Goal: Task Accomplishment & Management: Complete application form

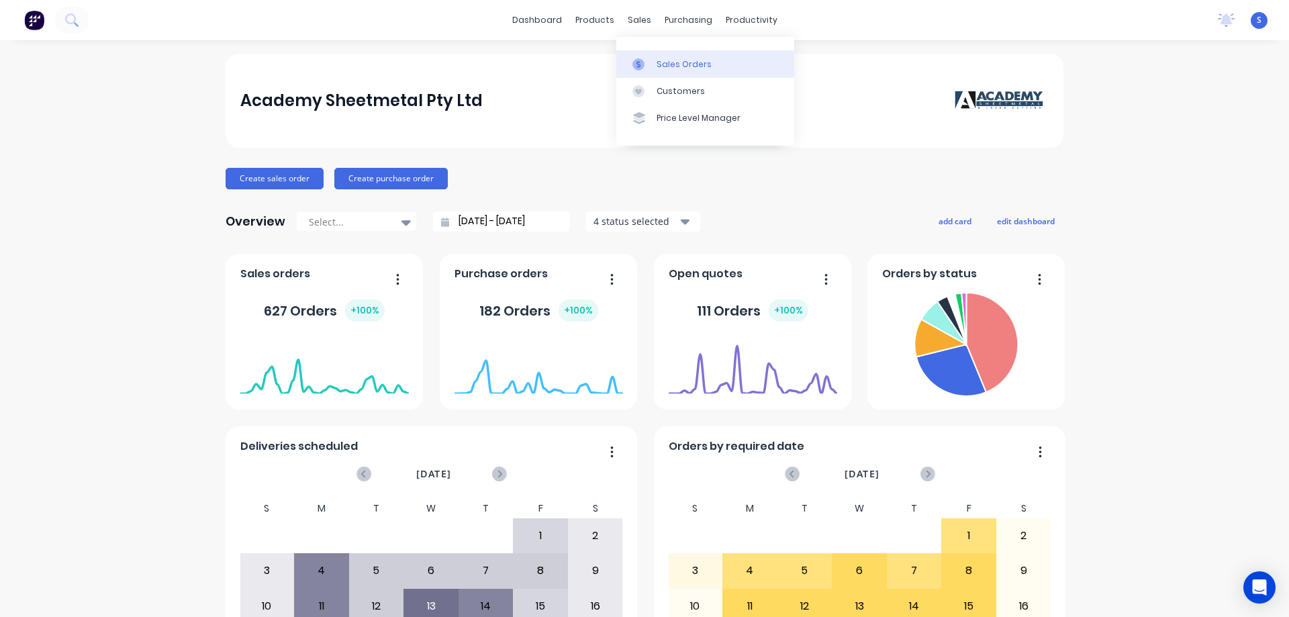
click at [671, 61] on div "Sales Orders" at bounding box center [684, 64] width 55 height 12
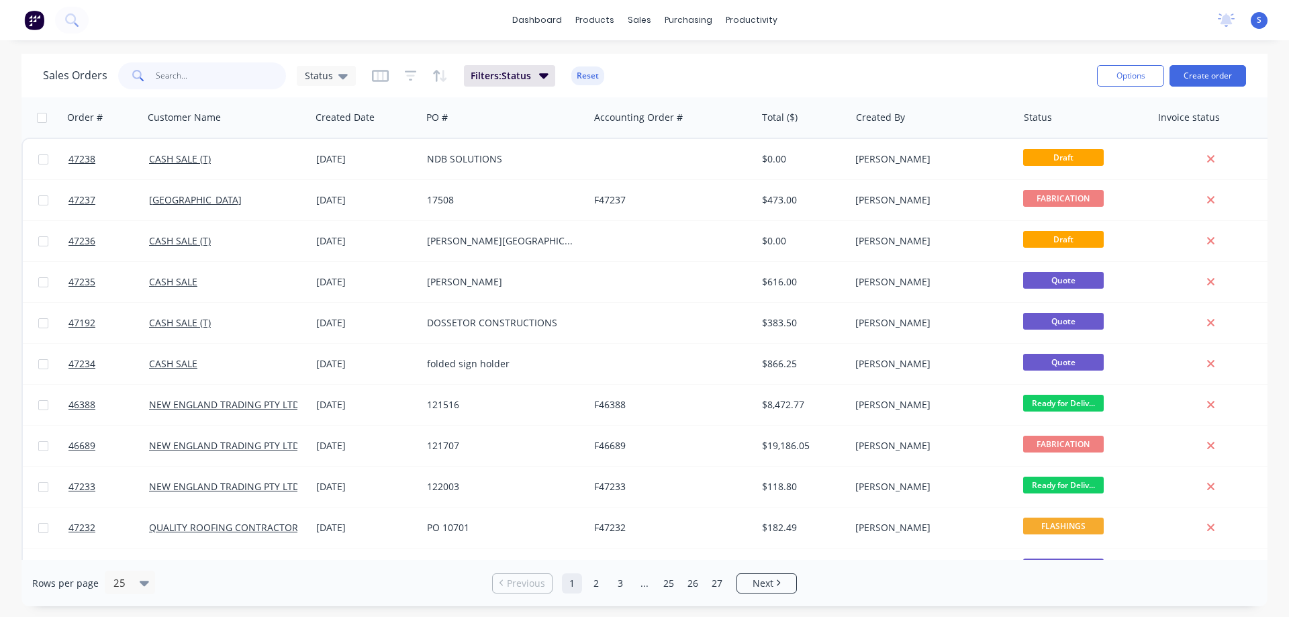
click at [180, 73] on input "text" at bounding box center [221, 75] width 131 height 27
type input "46678"
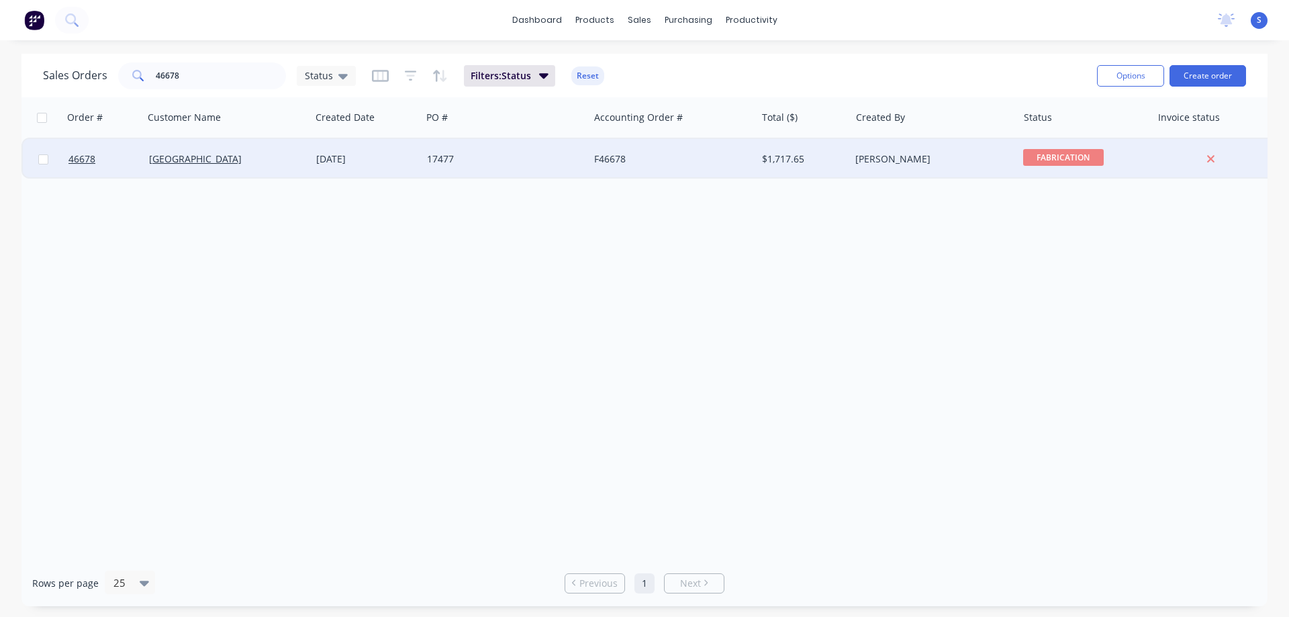
click at [302, 153] on div "[GEOGRAPHIC_DATA]" at bounding box center [227, 158] width 156 height 13
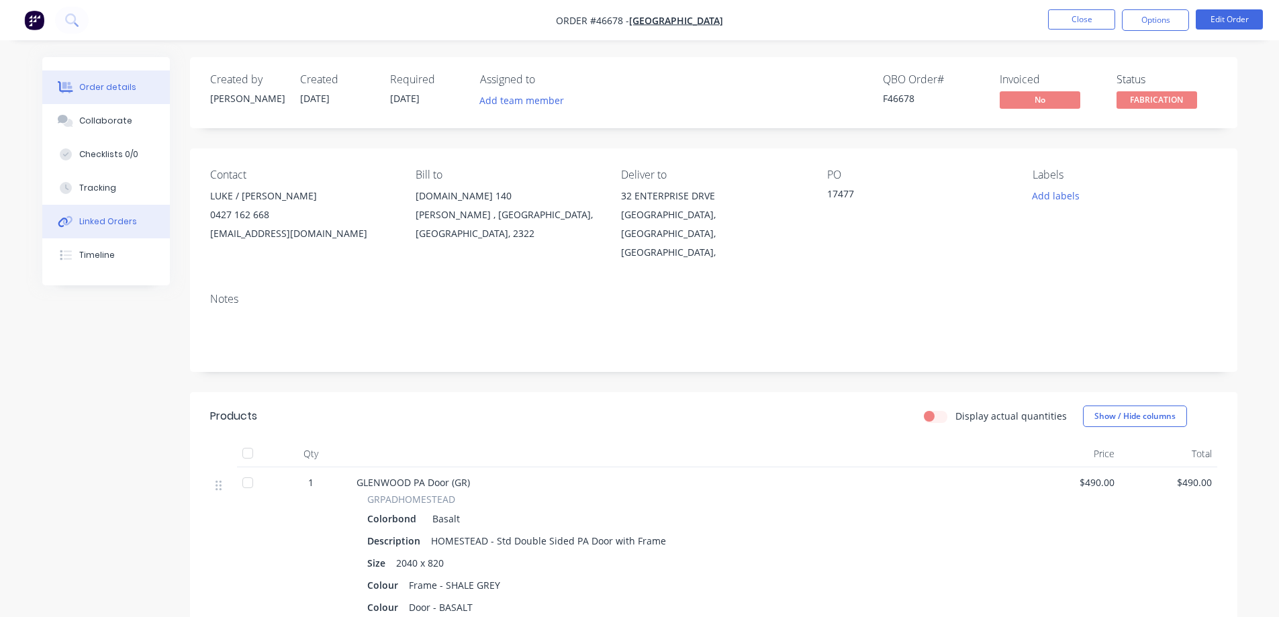
click at [95, 231] on button "Linked Orders" at bounding box center [106, 222] width 128 height 34
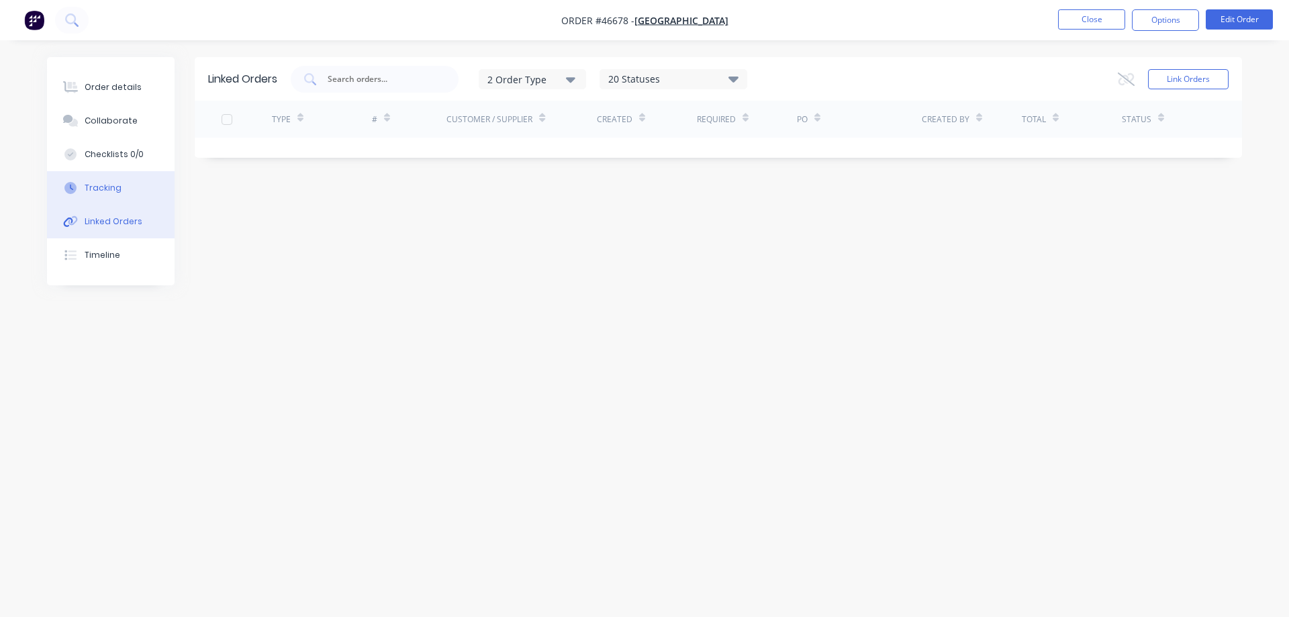
click at [99, 195] on button "Tracking" at bounding box center [111, 188] width 128 height 34
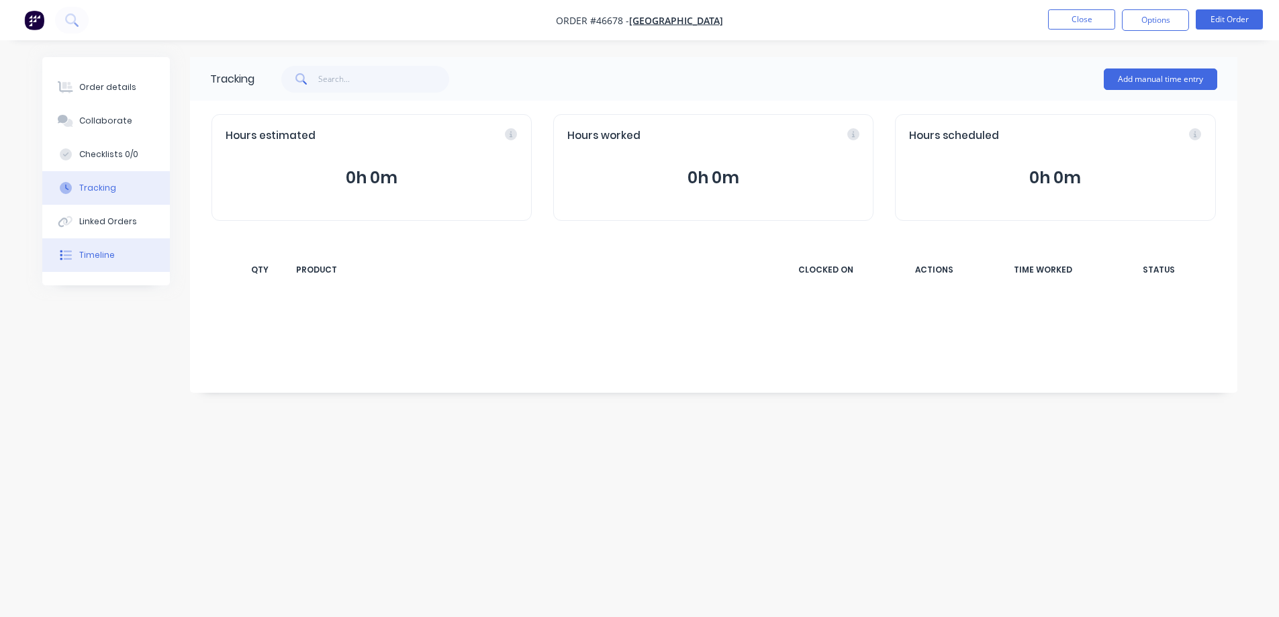
click at [97, 260] on div "Timeline" at bounding box center [97, 255] width 36 height 12
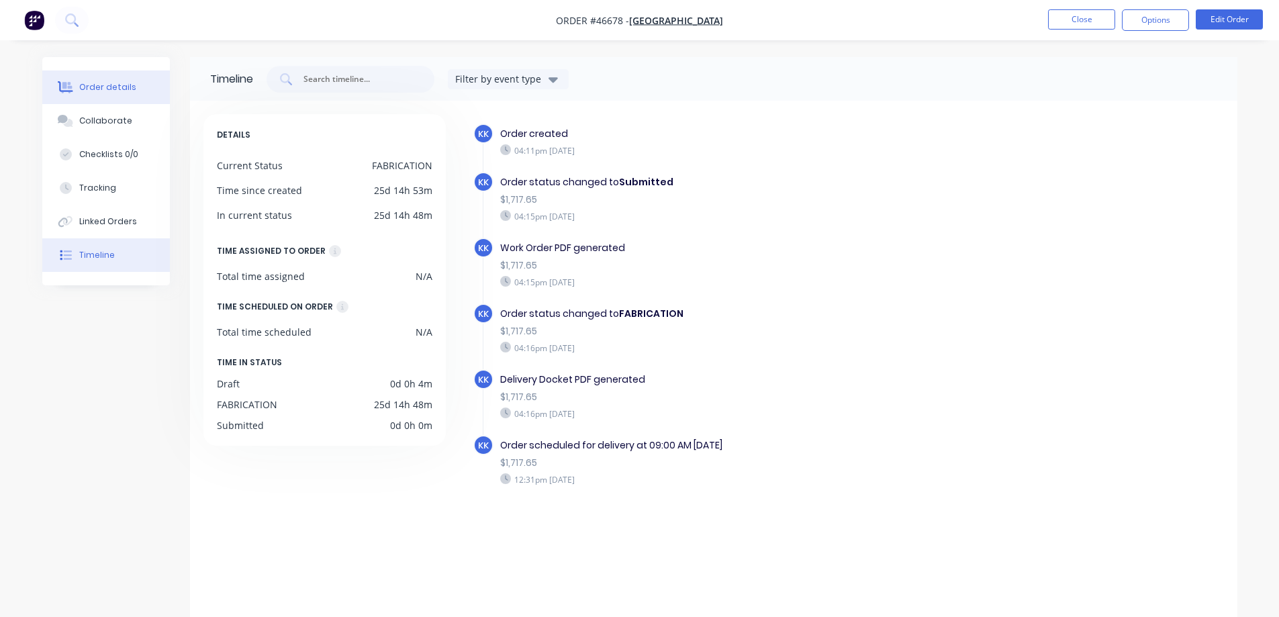
drag, startPoint x: 121, startPoint y: 80, endPoint x: 132, endPoint y: 81, distance: 10.8
click at [121, 80] on button "Order details" at bounding box center [106, 87] width 128 height 34
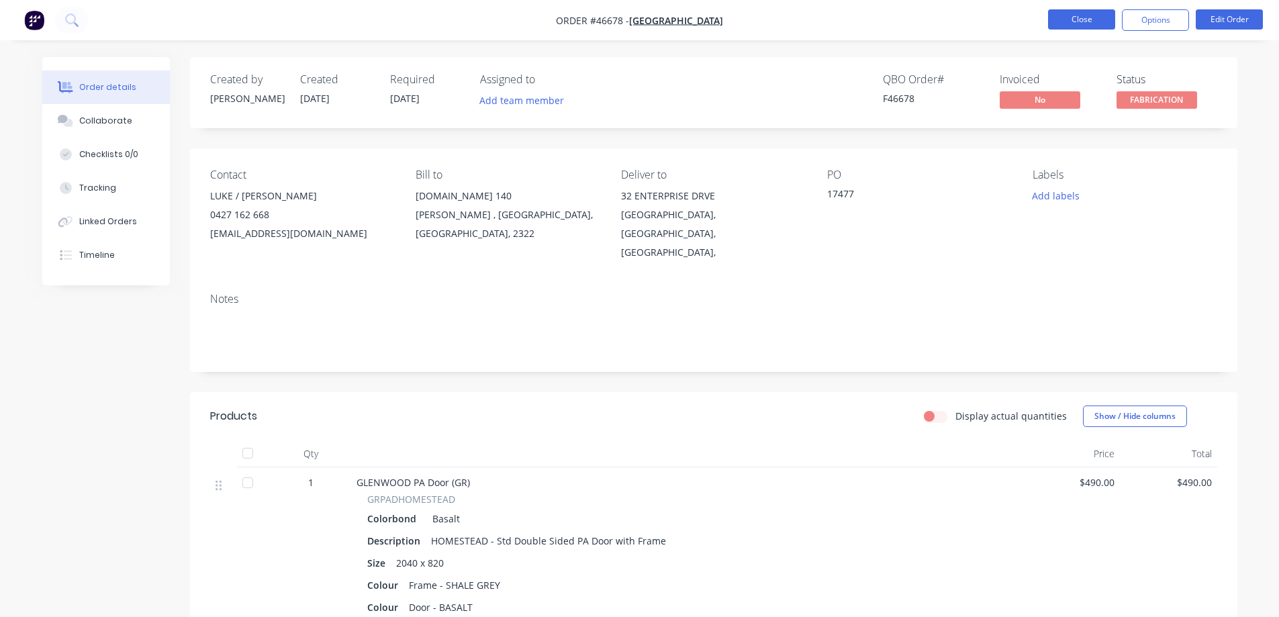
click at [1095, 19] on button "Close" at bounding box center [1081, 19] width 67 height 20
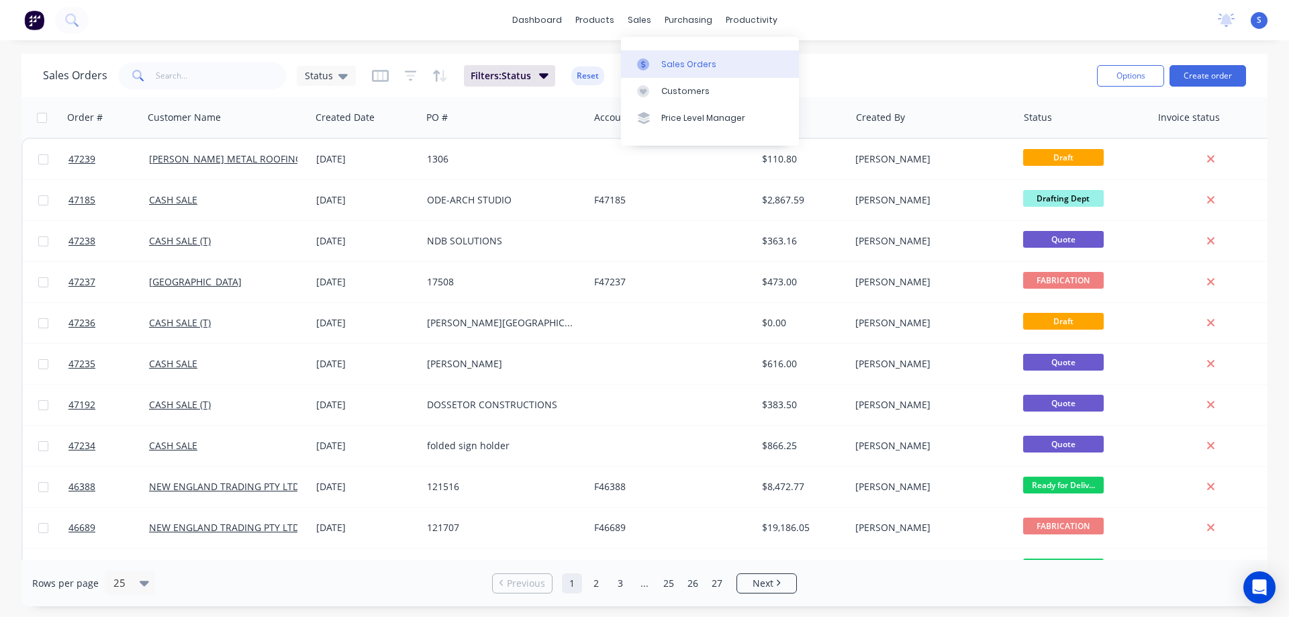
click at [680, 64] on div "Sales Orders" at bounding box center [688, 64] width 55 height 12
click at [200, 78] on input "text" at bounding box center [221, 75] width 131 height 27
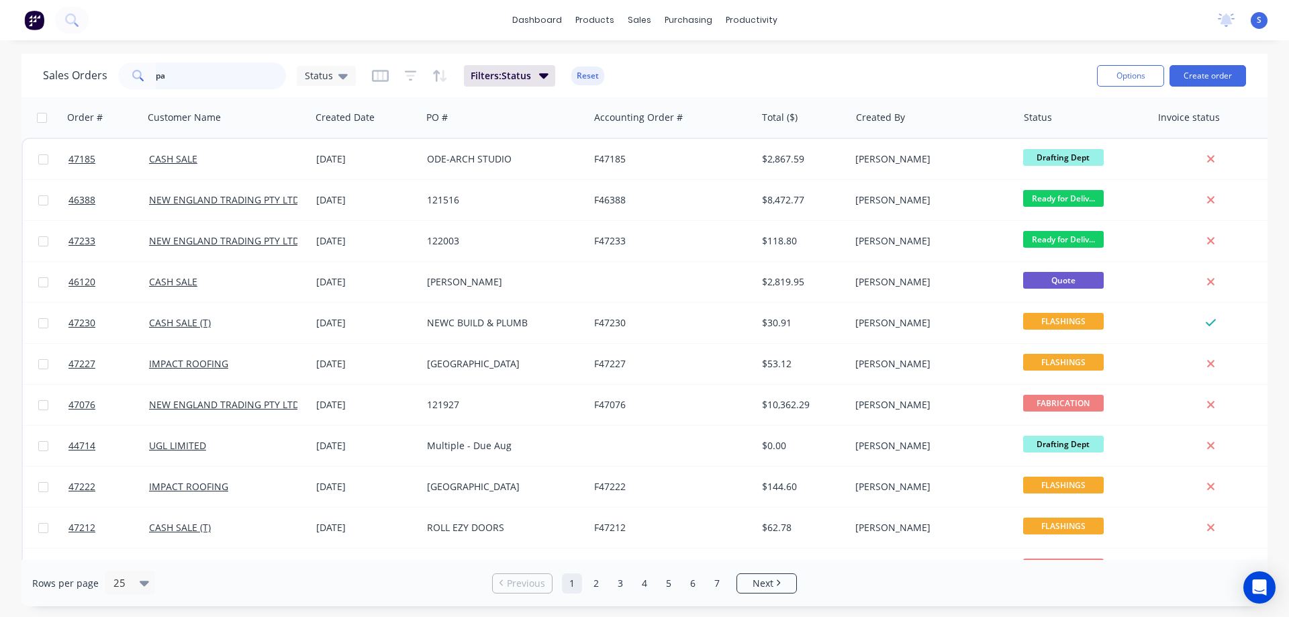
click at [186, 81] on input "pa" at bounding box center [221, 75] width 131 height 27
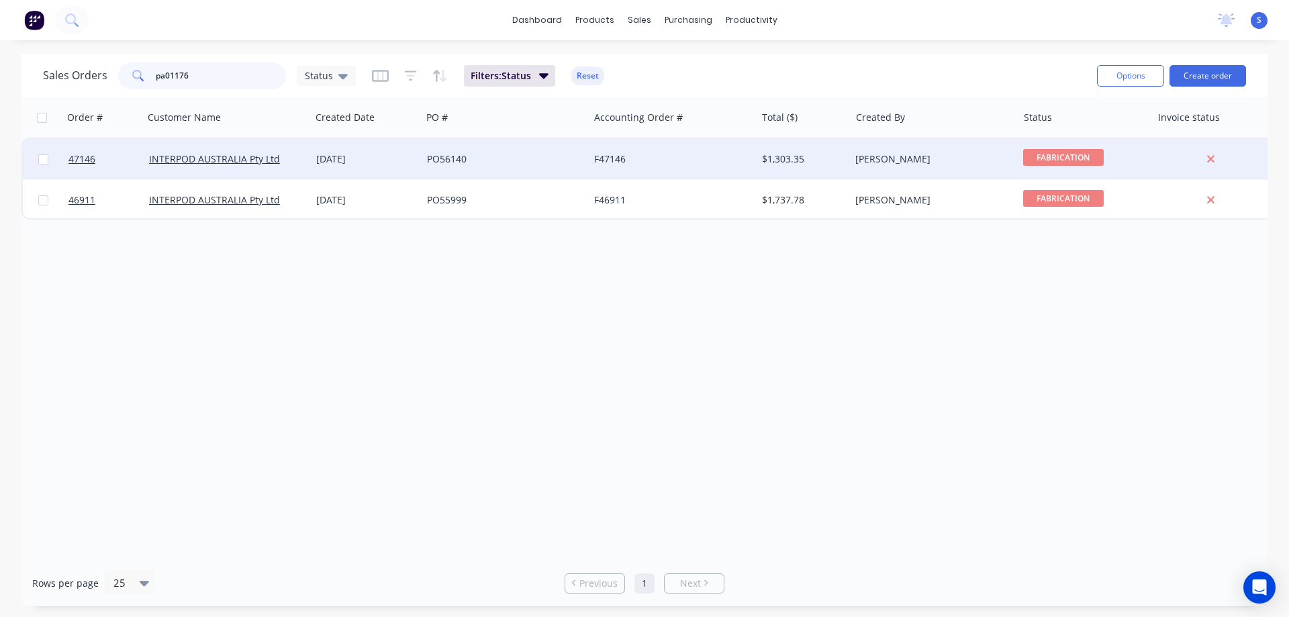
type input "pa01176"
click at [433, 150] on div "PO56140" at bounding box center [505, 159] width 167 height 40
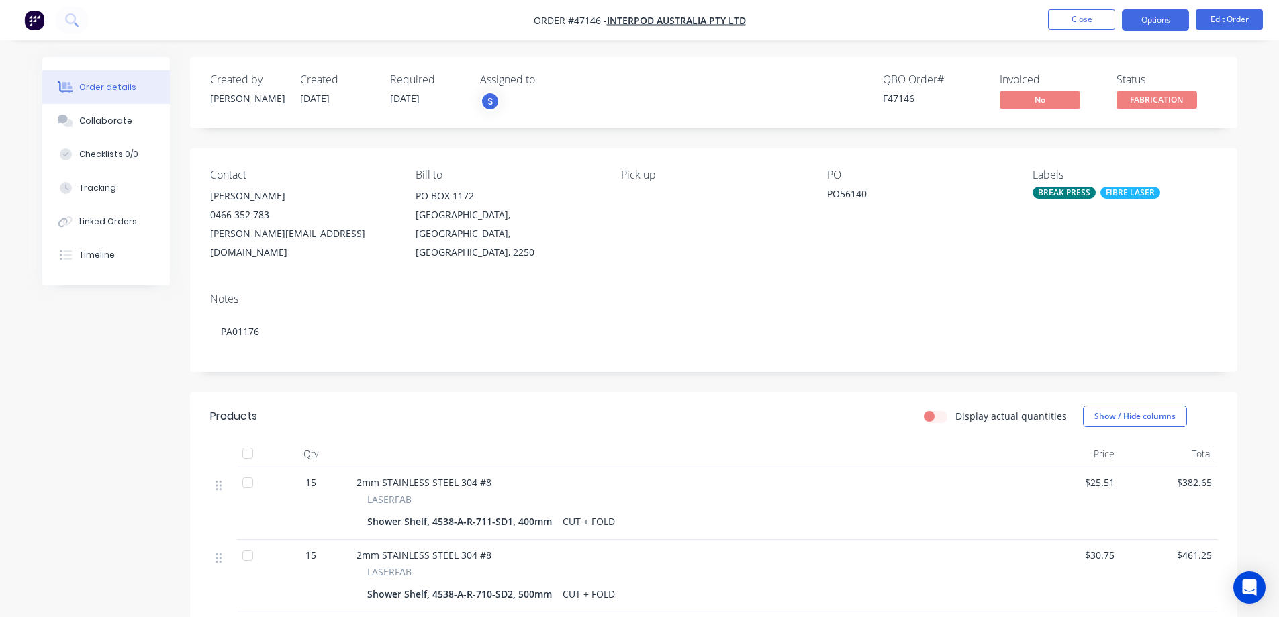
click at [1157, 18] on button "Options" at bounding box center [1155, 19] width 67 height 21
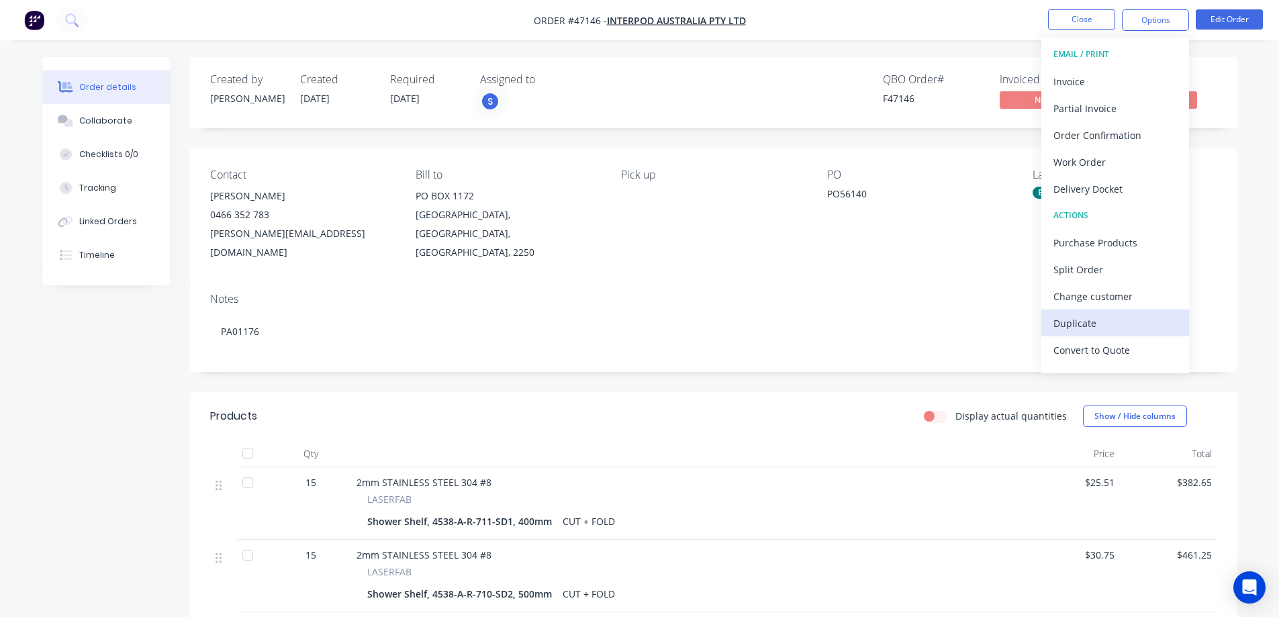
click at [1081, 324] on div "Duplicate" at bounding box center [1115, 323] width 124 height 19
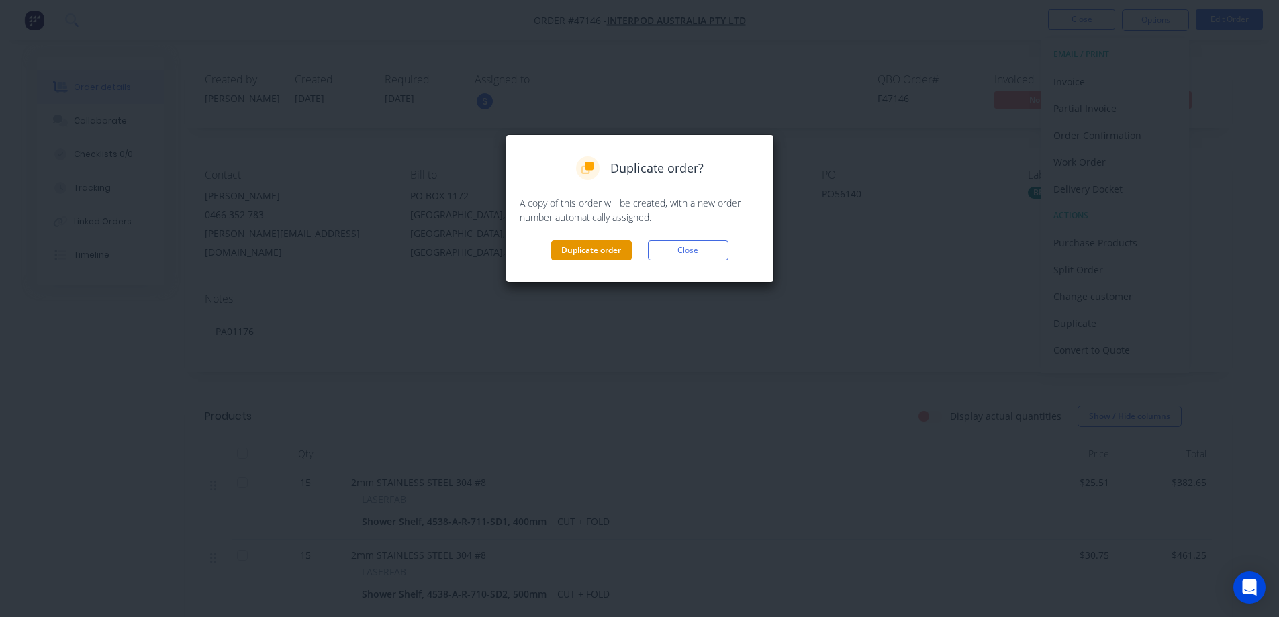
click at [561, 256] on button "Duplicate order" at bounding box center [591, 250] width 81 height 20
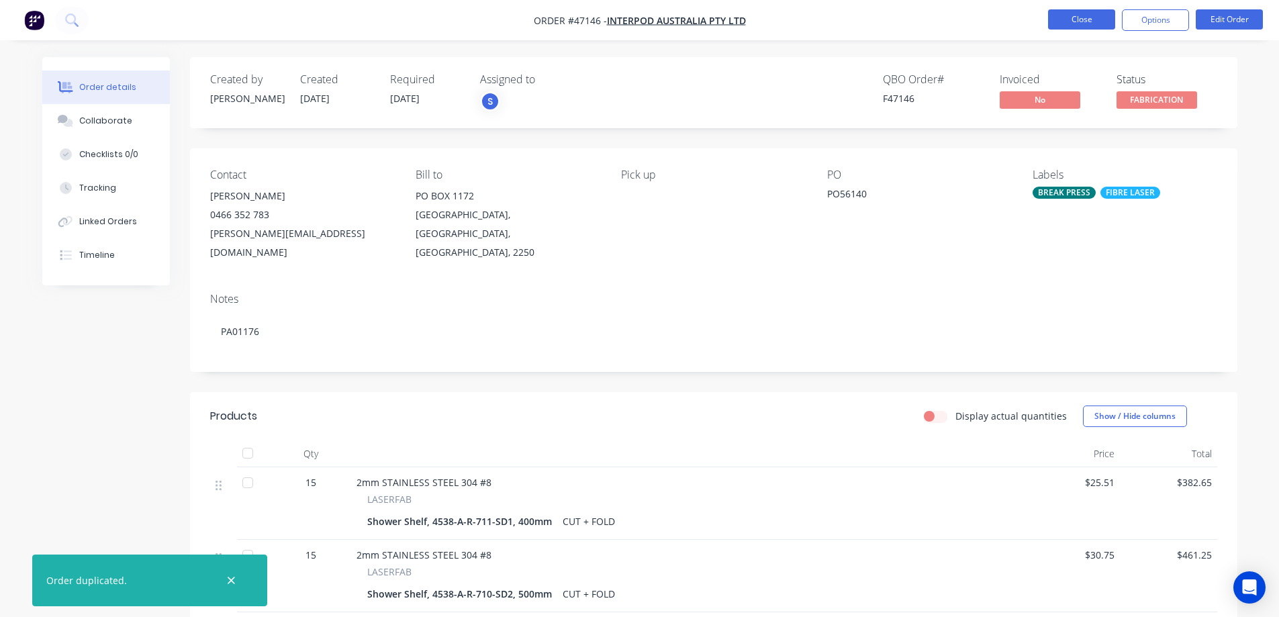
click at [1106, 19] on button "Close" at bounding box center [1081, 19] width 67 height 20
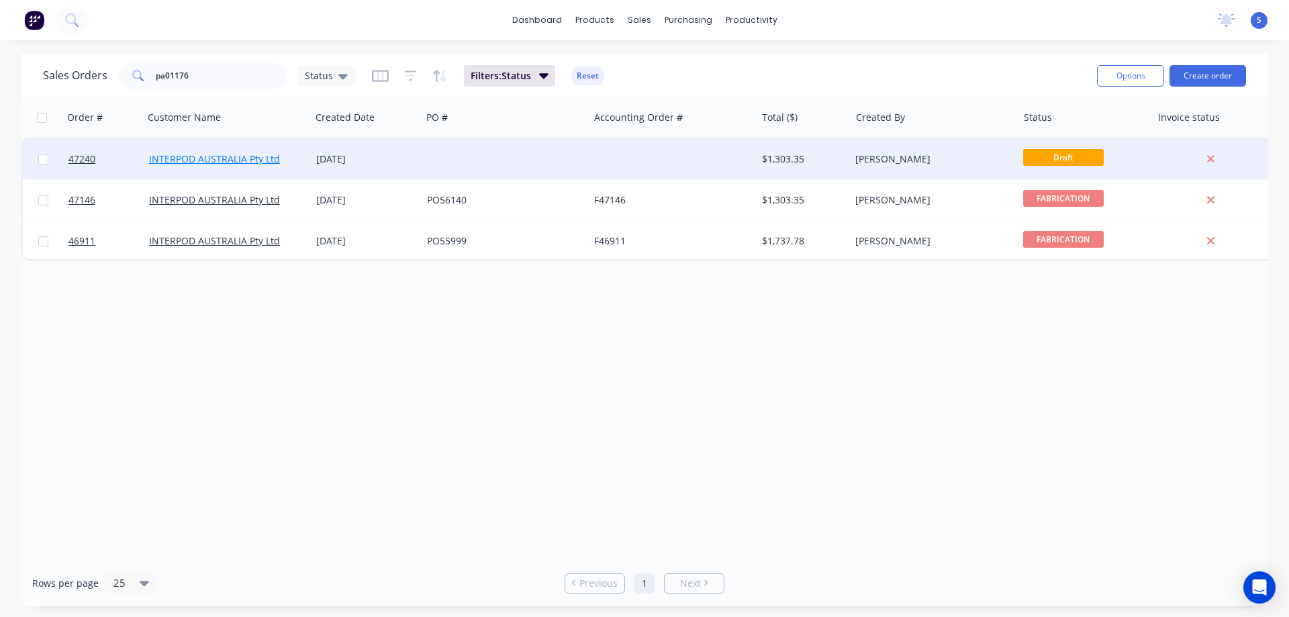
click at [260, 155] on link "INTERPOD AUSTRALIA Pty Ltd" at bounding box center [214, 158] width 131 height 13
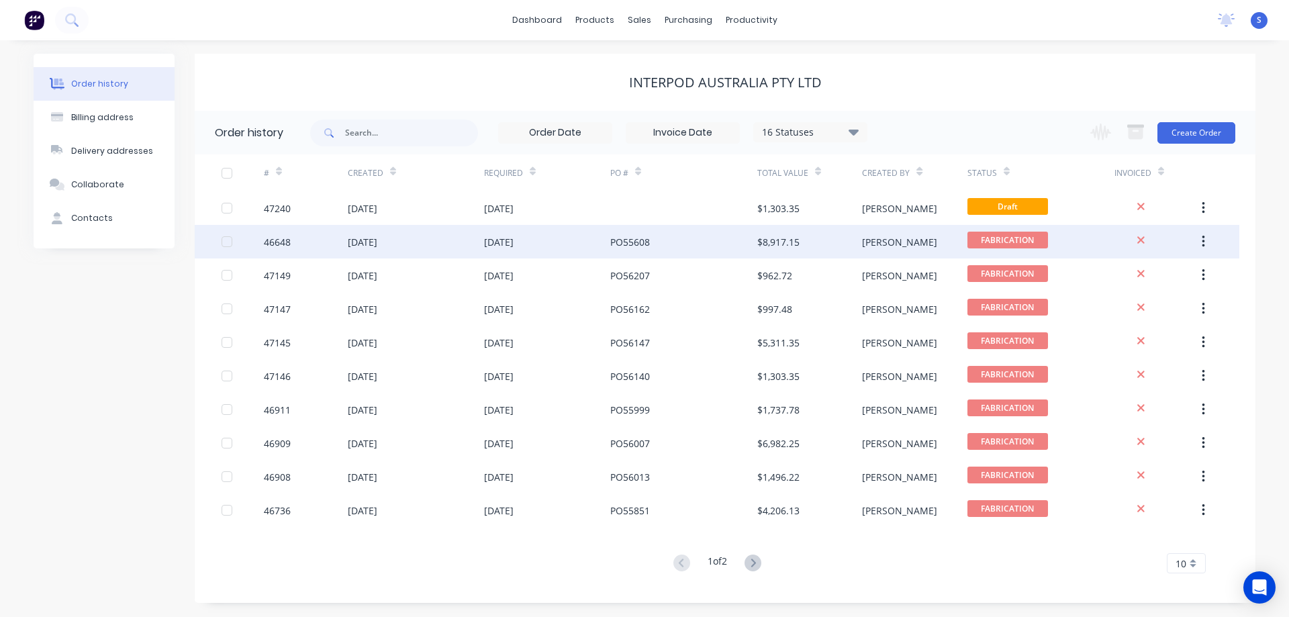
click at [832, 225] on div "$8,917.15" at bounding box center [809, 242] width 105 height 34
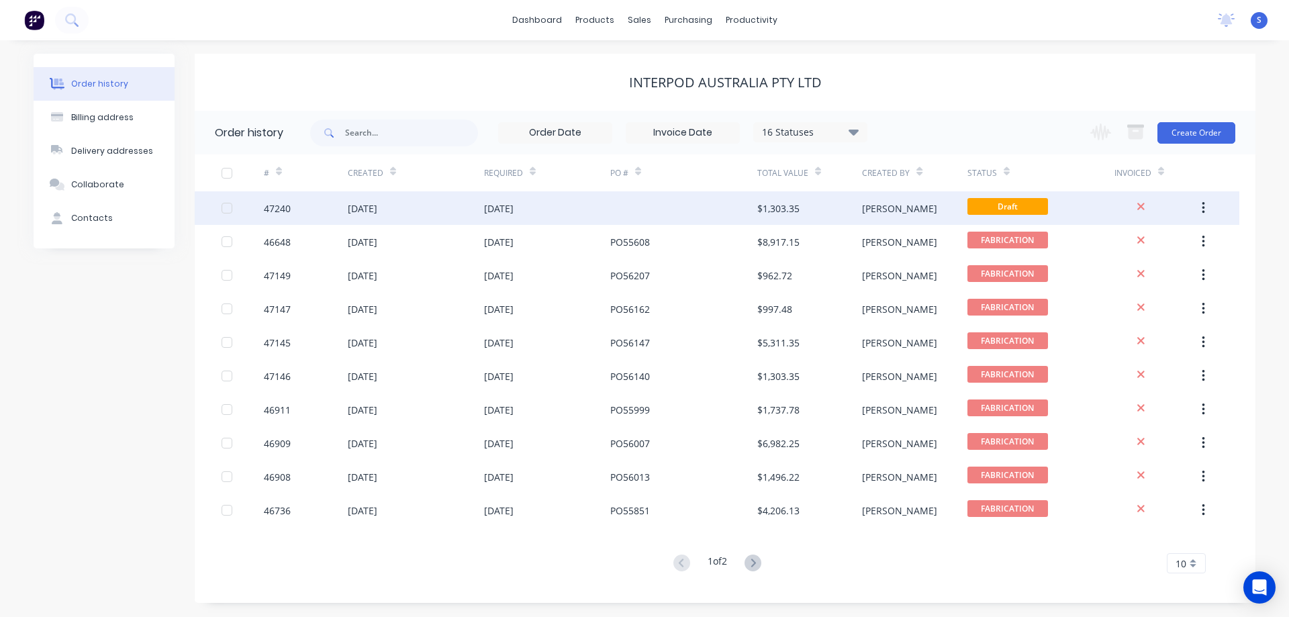
click at [835, 209] on div "$1,303.35" at bounding box center [809, 208] width 105 height 34
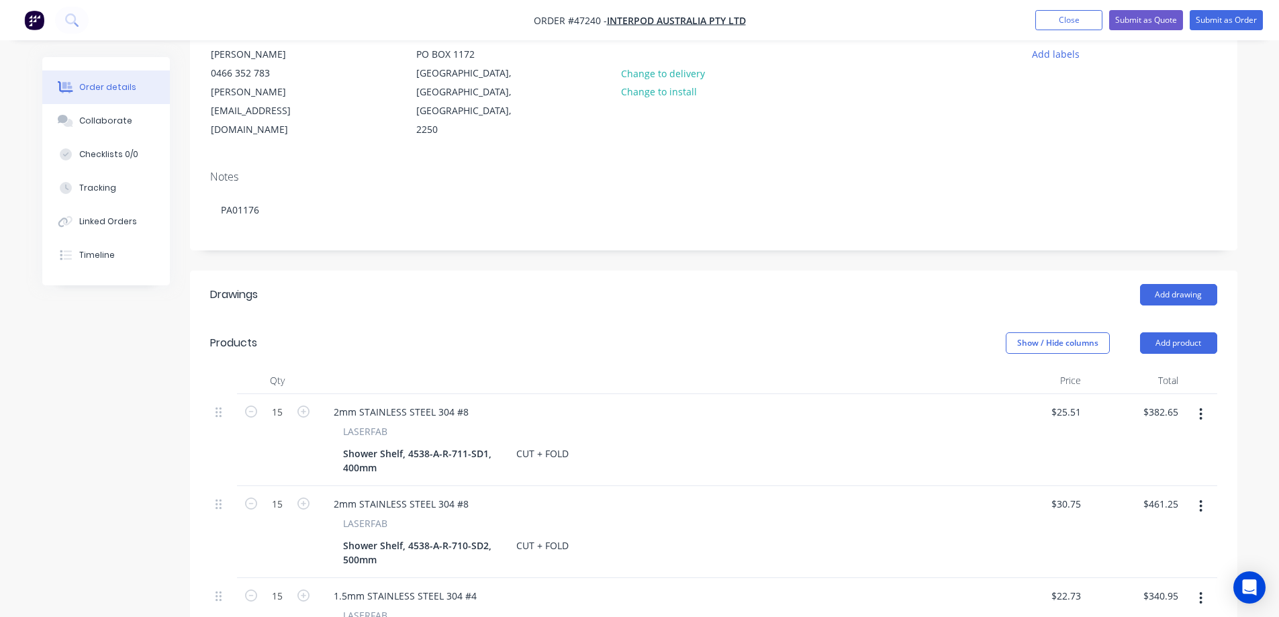
scroll to position [201, 0]
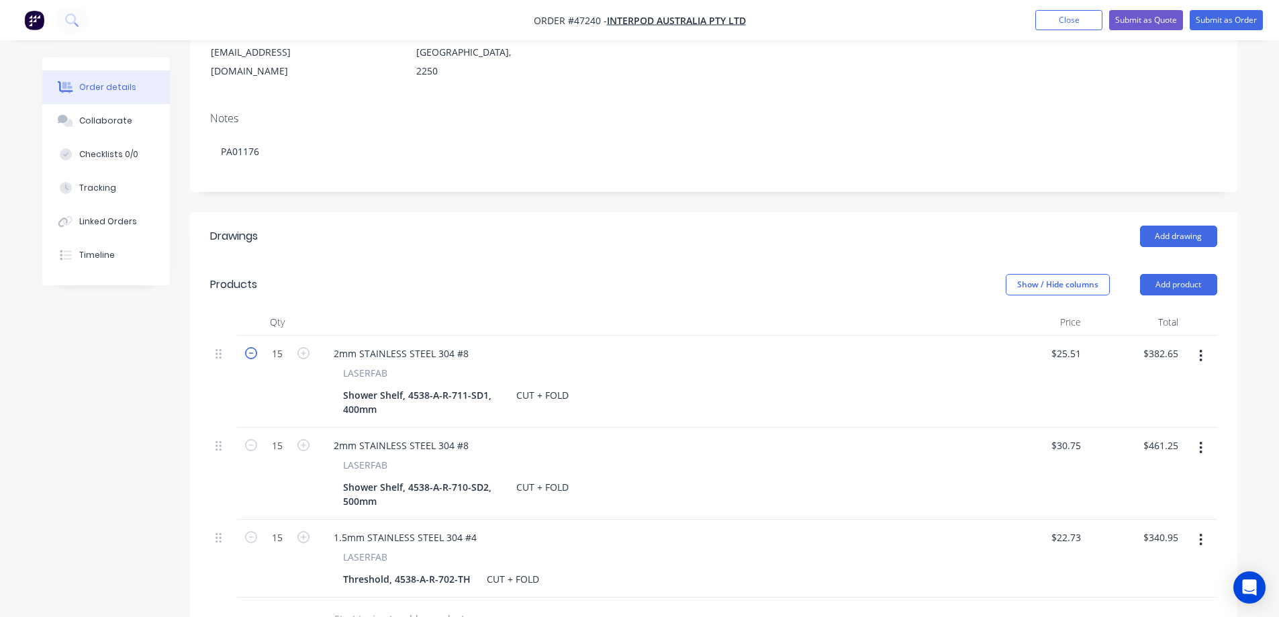
click at [248, 347] on icon "button" at bounding box center [251, 353] width 12 height 12
type input "14"
type input "$357.14"
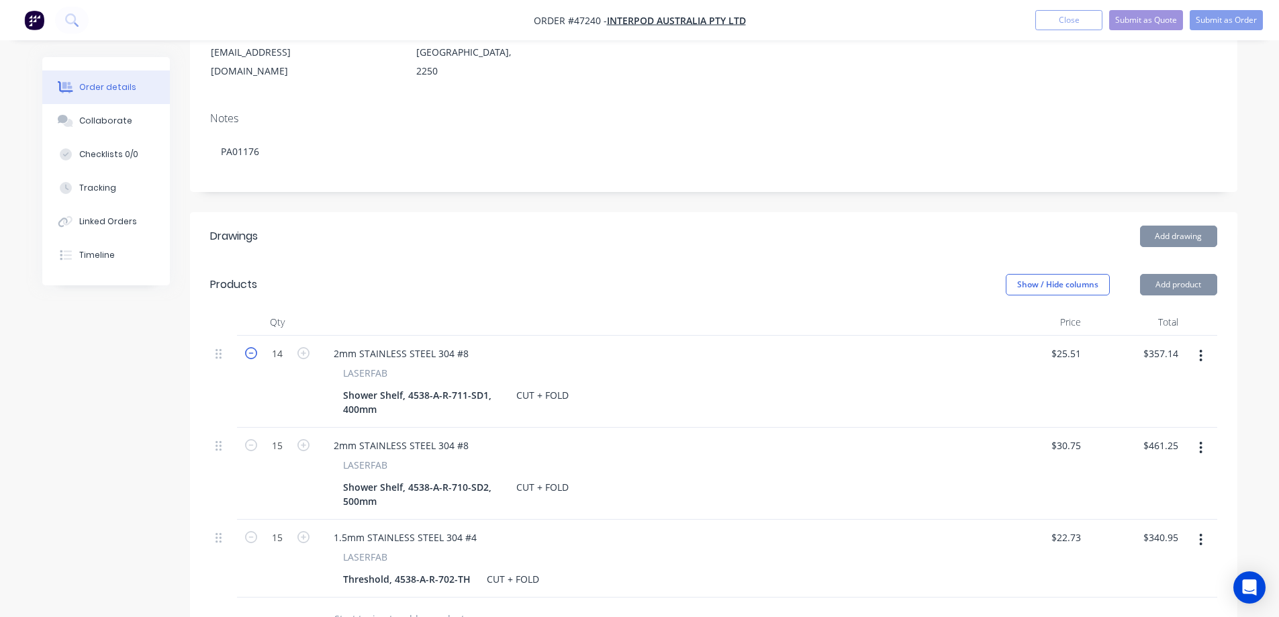
click at [248, 347] on icon "button" at bounding box center [251, 353] width 12 height 12
type input "13"
type input "$331.63"
click at [248, 347] on icon "button" at bounding box center [251, 353] width 12 height 12
type input "12"
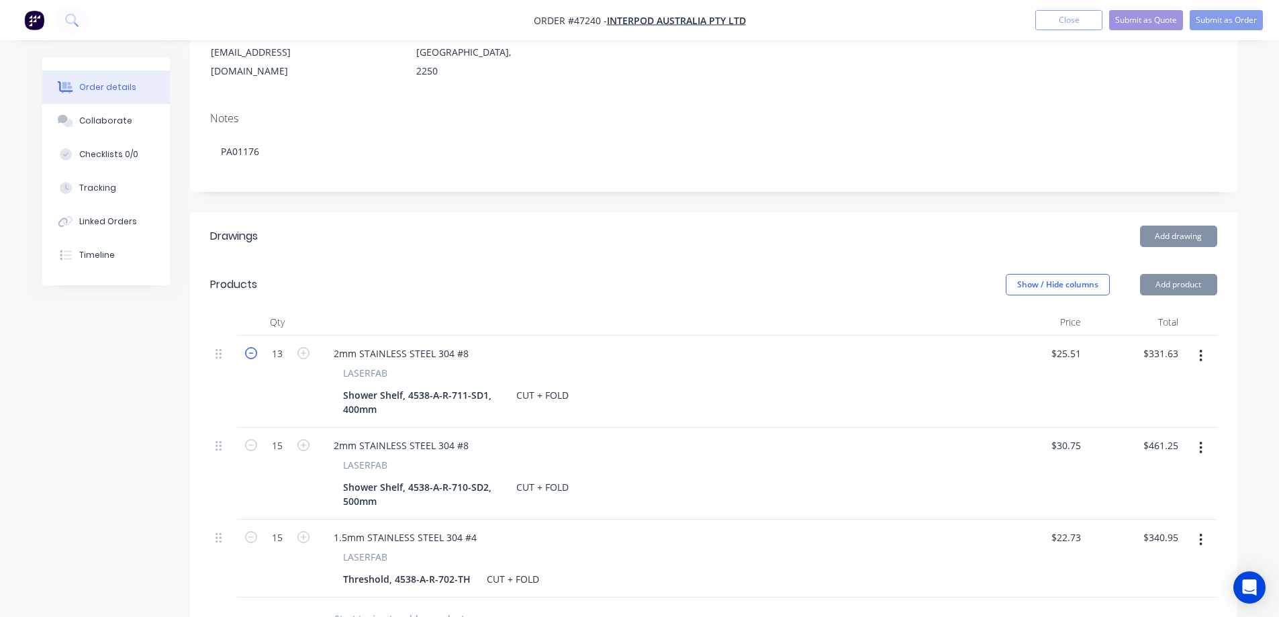
type input "$306.12"
click at [248, 347] on icon "button" at bounding box center [251, 353] width 12 height 12
type input "11"
type input "$280.61"
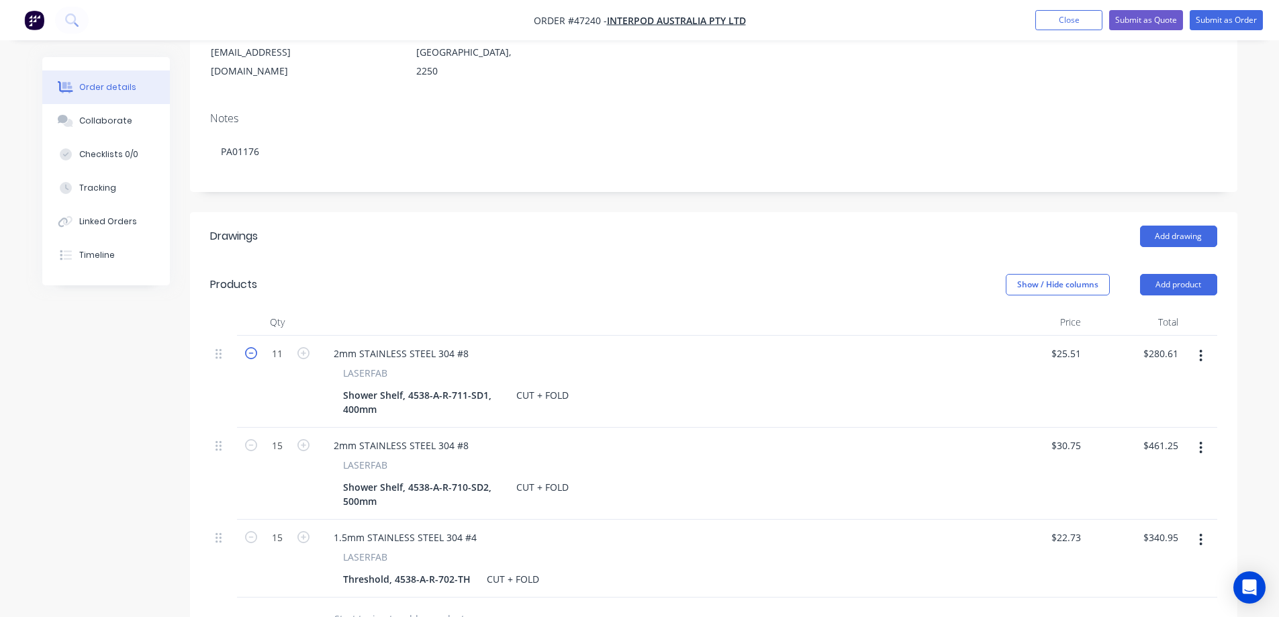
click at [248, 347] on icon "button" at bounding box center [251, 353] width 12 height 12
type input "10"
type input "$255.10"
click at [253, 439] on icon "button" at bounding box center [251, 445] width 12 height 12
type input "14"
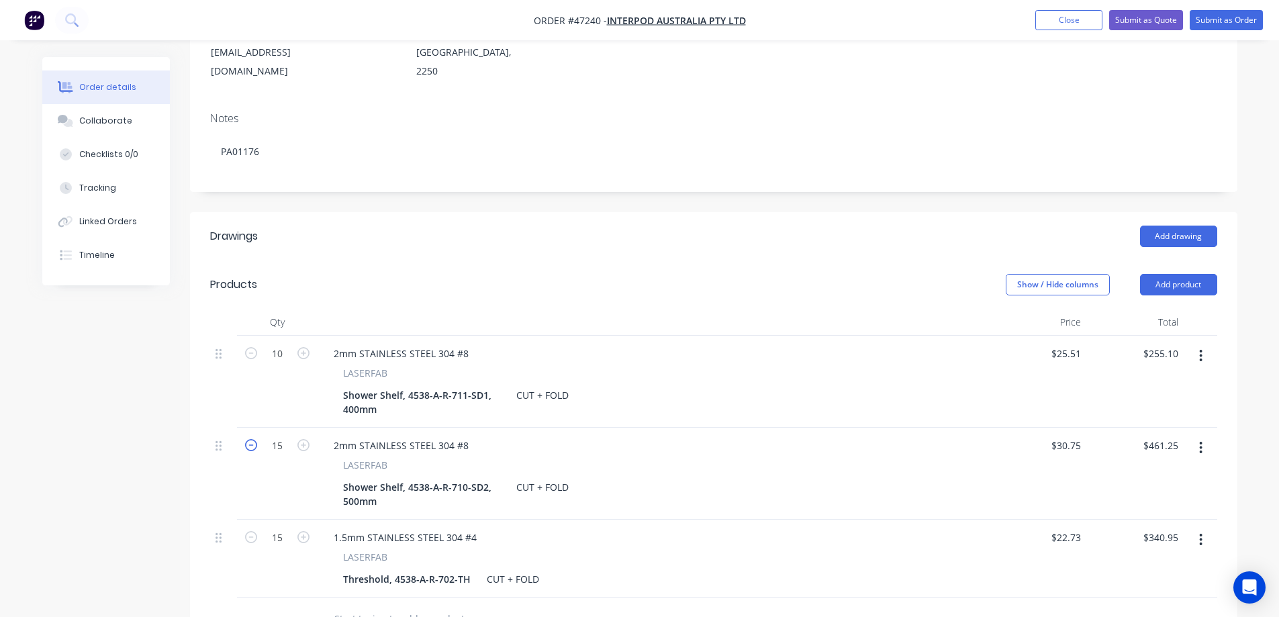
type input "$430.50"
click at [253, 439] on icon "button" at bounding box center [251, 445] width 12 height 12
type input "13"
type input "$399.75"
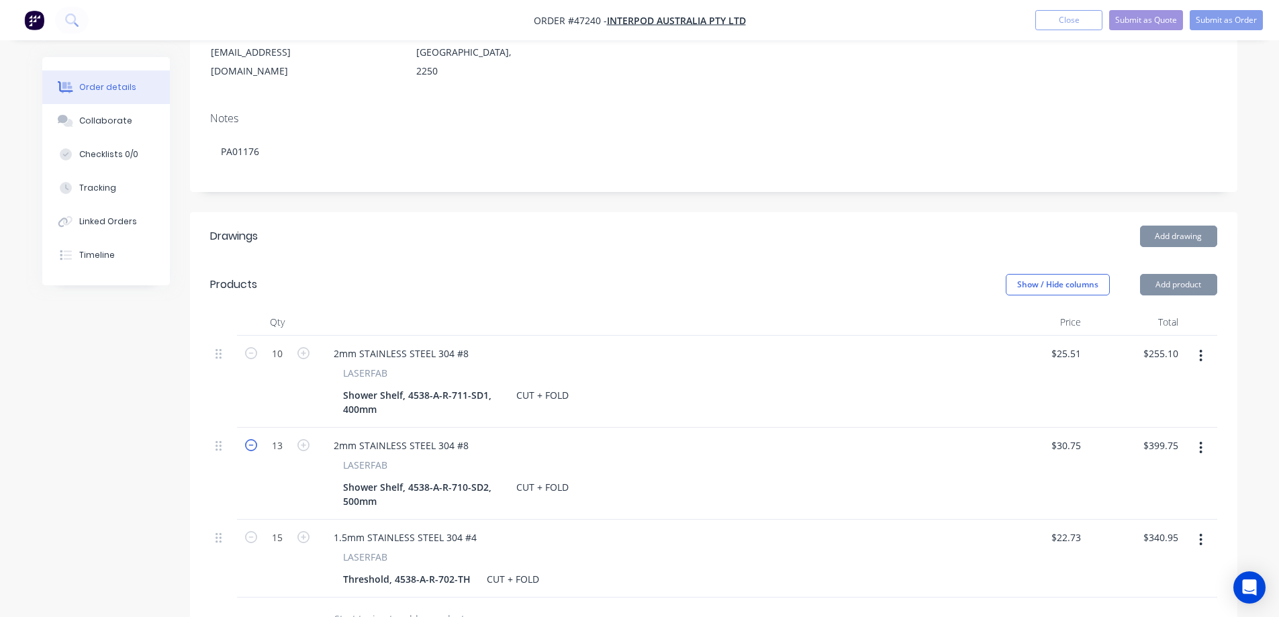
click at [253, 439] on icon "button" at bounding box center [251, 445] width 12 height 12
type input "12"
type input "$369.00"
click at [253, 439] on icon "button" at bounding box center [251, 445] width 12 height 12
type input "11"
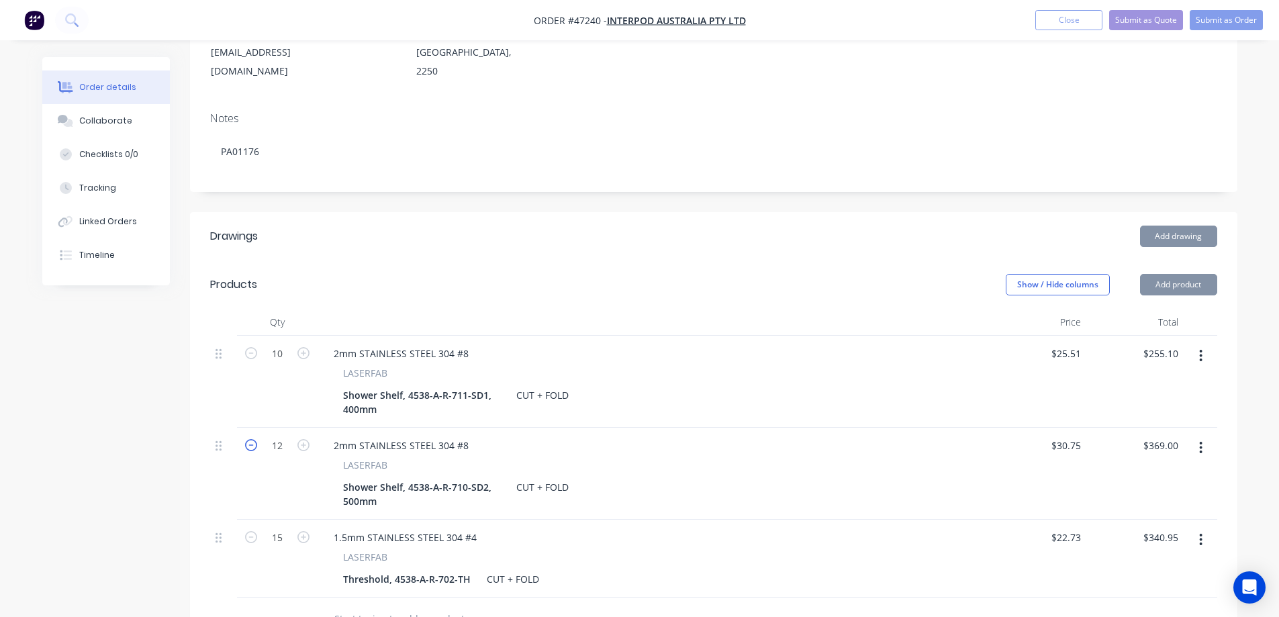
type input "$338.25"
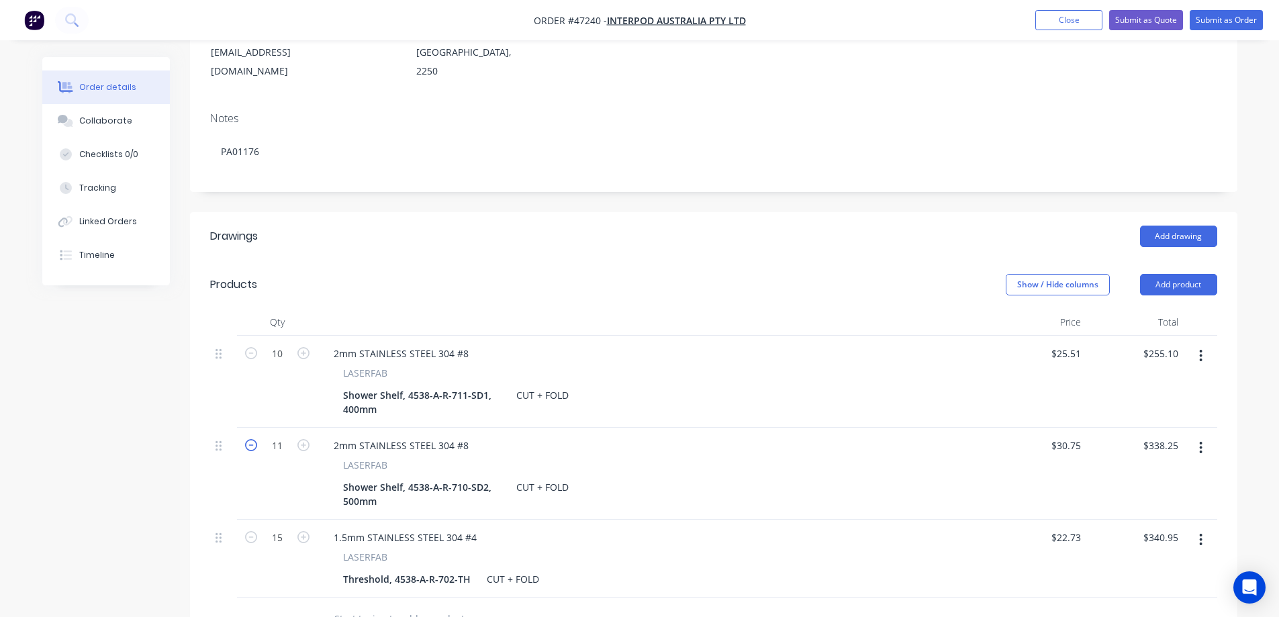
click at [253, 439] on icon "button" at bounding box center [251, 445] width 12 height 12
type input "10"
type input "$307.50"
click at [257, 529] on button "button" at bounding box center [250, 536] width 17 height 14
type input "14"
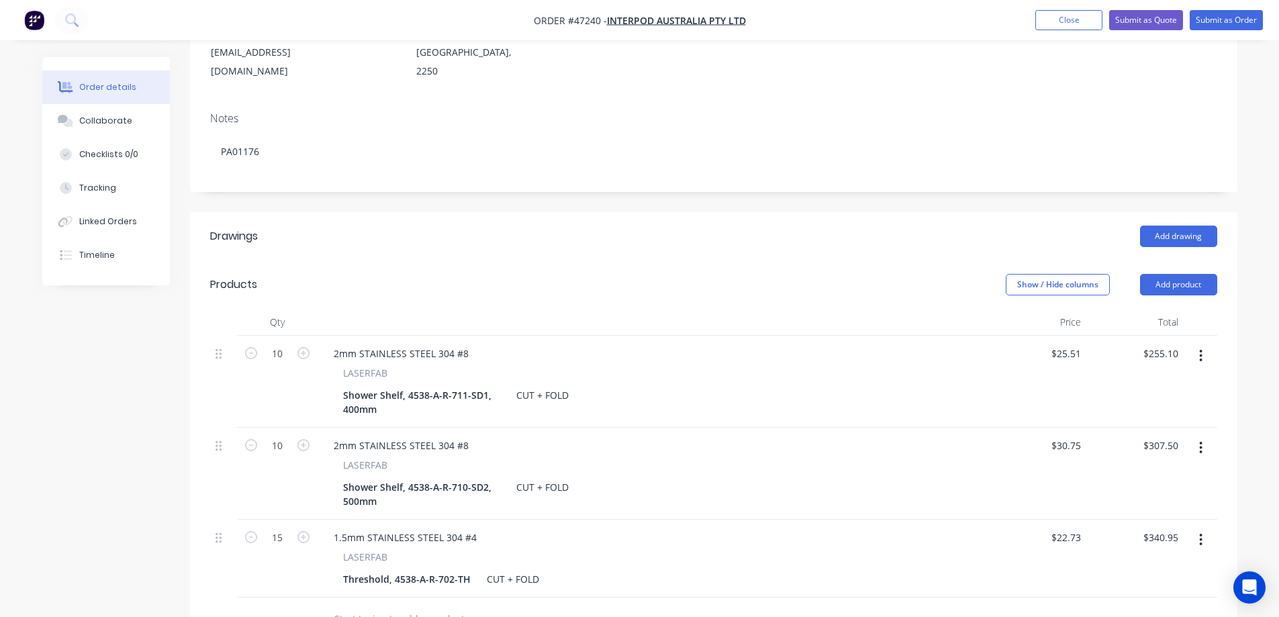
type input "$318.22"
click at [252, 531] on icon "button" at bounding box center [251, 537] width 12 height 12
type input "13"
type input "$295.49"
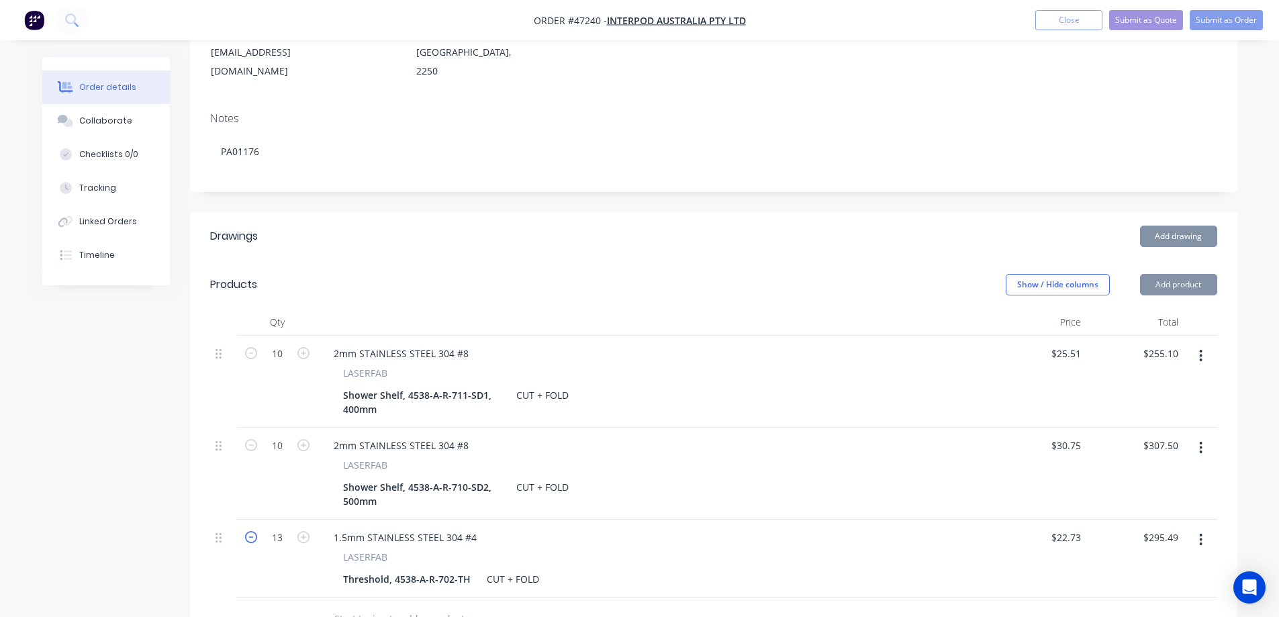
click at [252, 531] on icon "button" at bounding box center [251, 537] width 12 height 12
type input "12"
type input "$272.76"
click at [252, 531] on icon "button" at bounding box center [251, 537] width 12 height 12
type input "11"
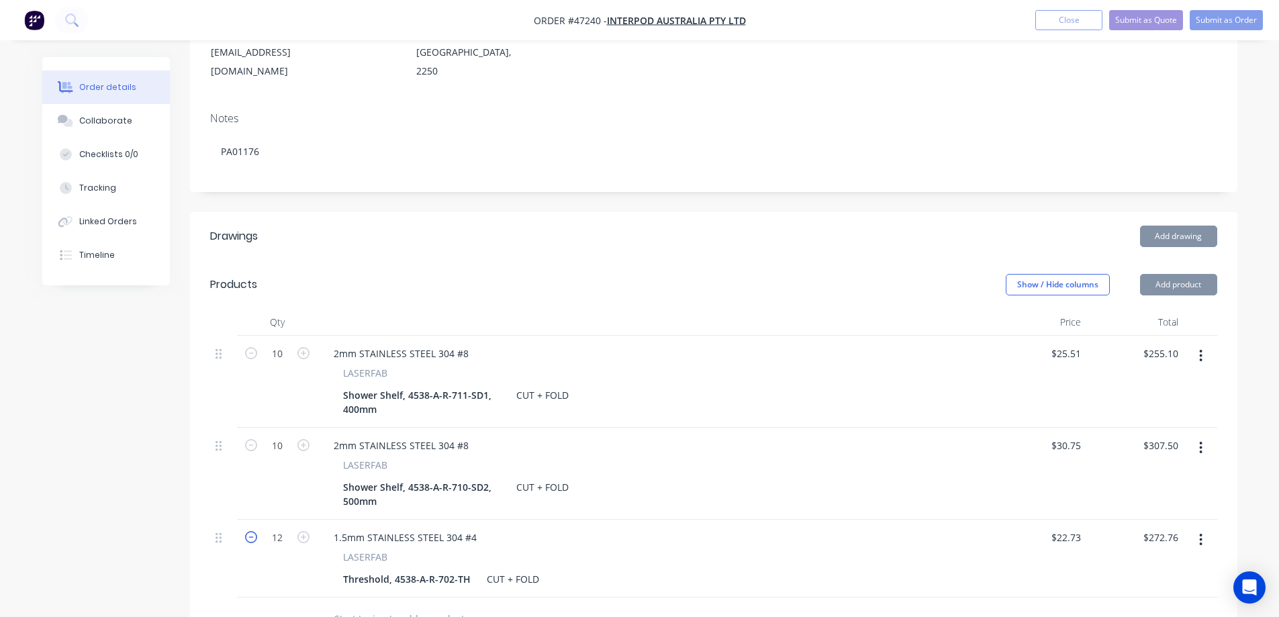
type input "$250.03"
click at [252, 531] on icon "button" at bounding box center [251, 537] width 12 height 12
type input "10"
type input "$227.30"
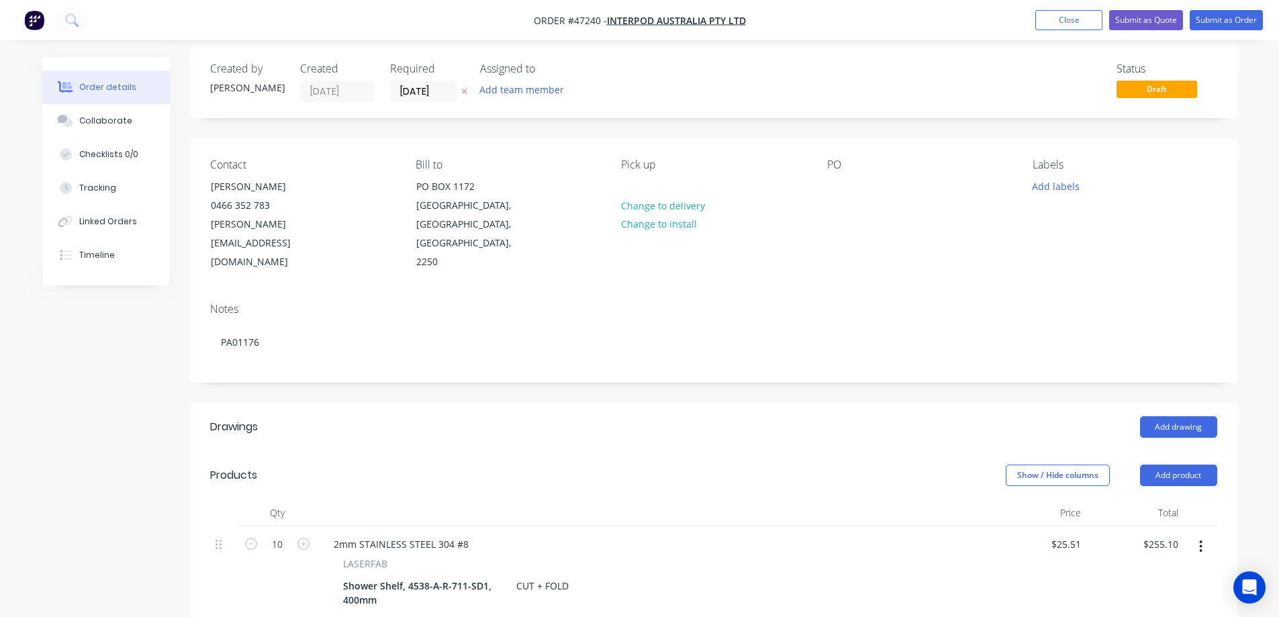
scroll to position [0, 0]
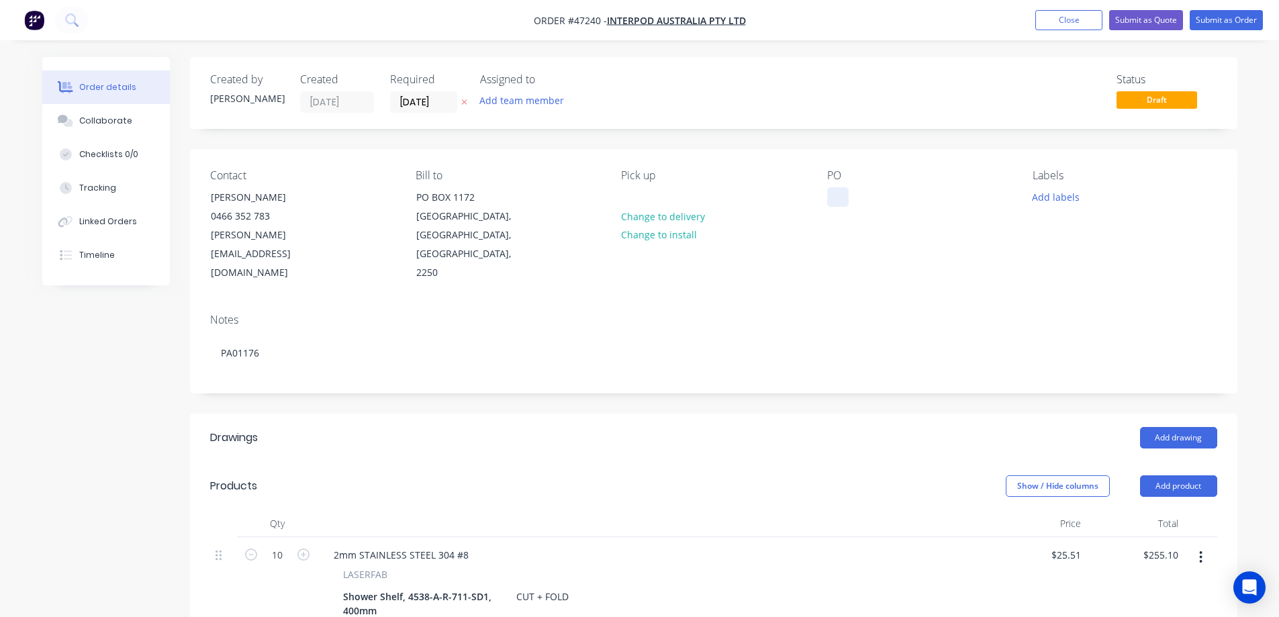
click at [846, 199] on div at bounding box center [837, 196] width 21 height 19
paste div
click at [514, 96] on button "Add team member" at bounding box center [521, 100] width 99 height 18
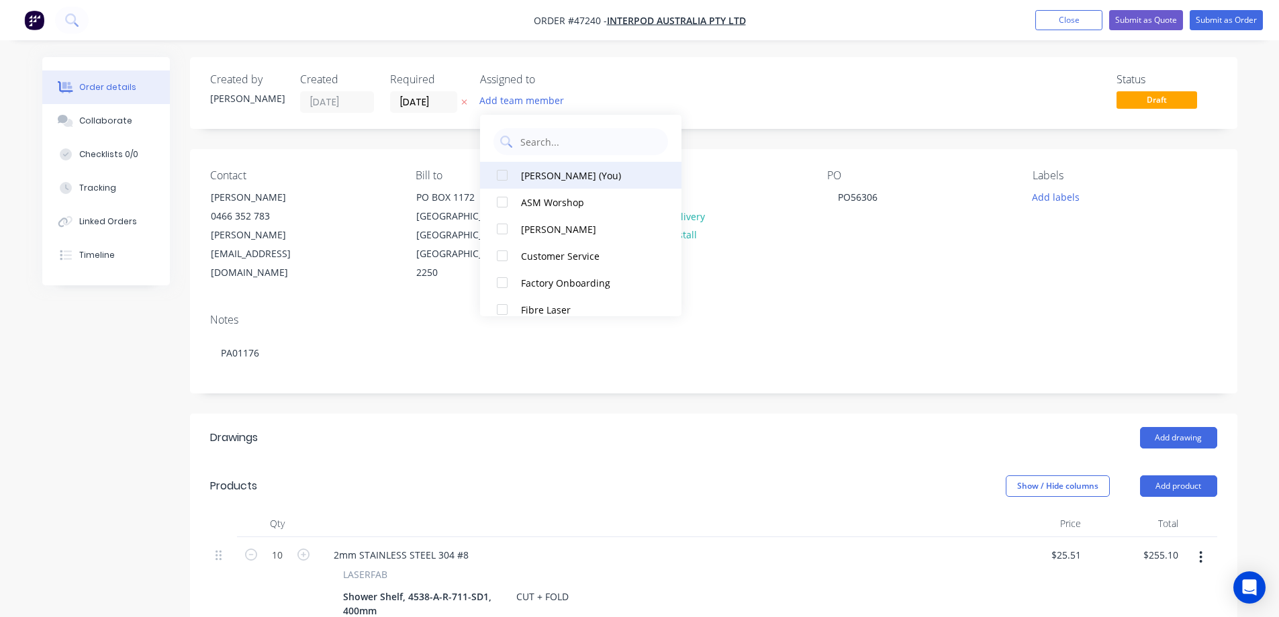
click at [510, 179] on div at bounding box center [502, 175] width 27 height 27
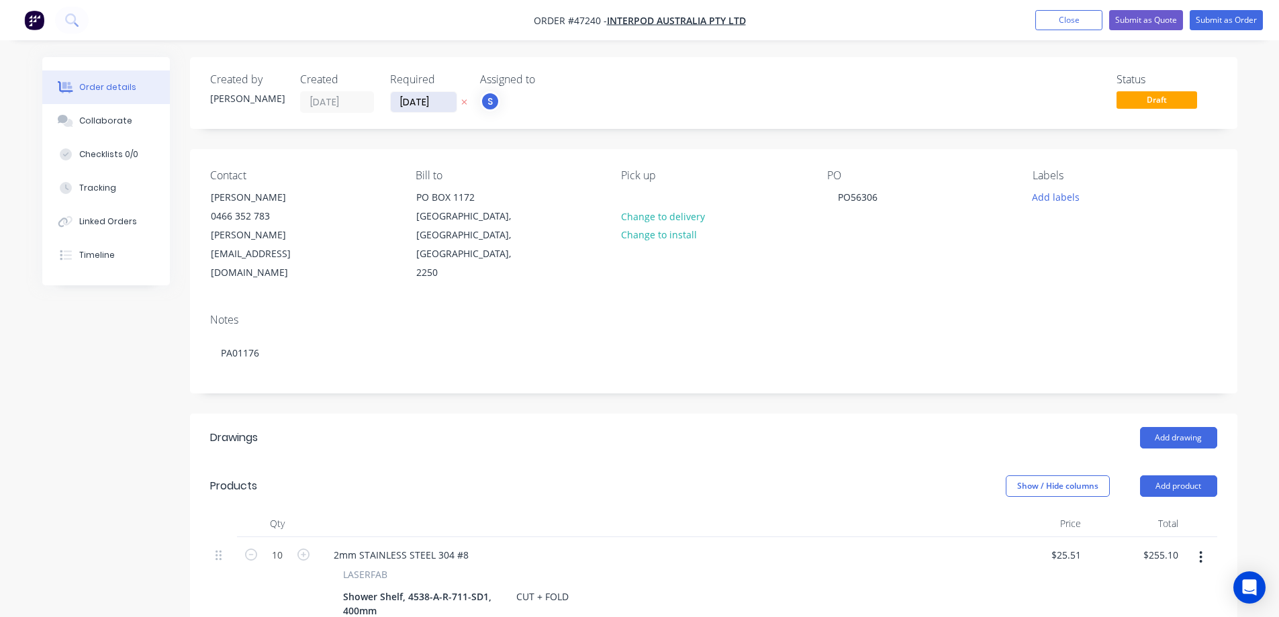
click at [441, 101] on input "26/08/25" at bounding box center [424, 102] width 66 height 20
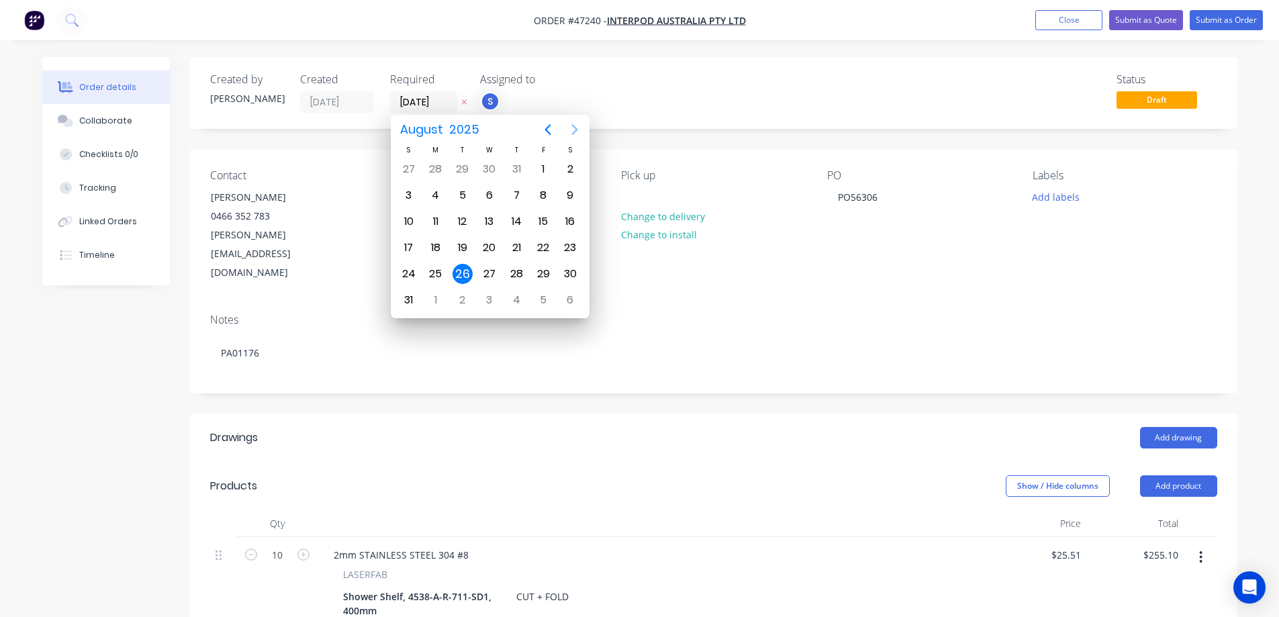
click at [572, 127] on icon "Next page" at bounding box center [575, 130] width 16 height 16
click at [459, 193] on div "9" at bounding box center [462, 195] width 20 height 20
type input "09/09/25"
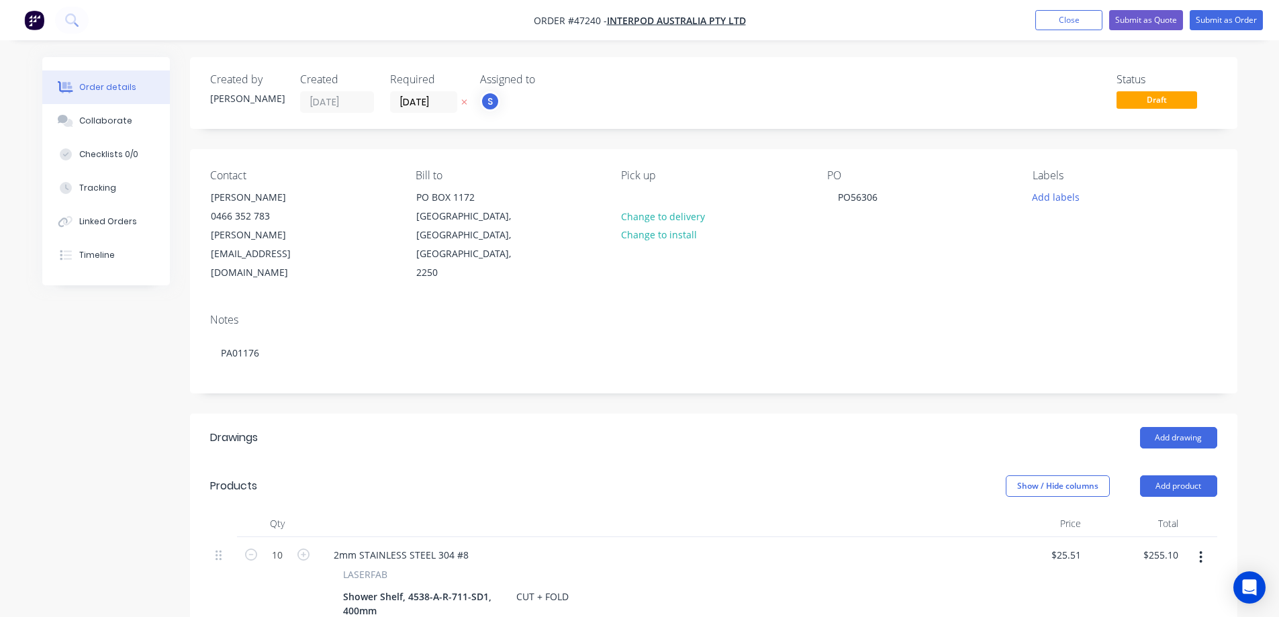
click at [681, 133] on div "Created by Stuart Created 26/08/25 Required 09/09/25 Assigned to S Status Draft…" at bounding box center [713, 596] width 1047 height 1078
click at [1063, 195] on button "Add labels" at bounding box center [1056, 196] width 62 height 18
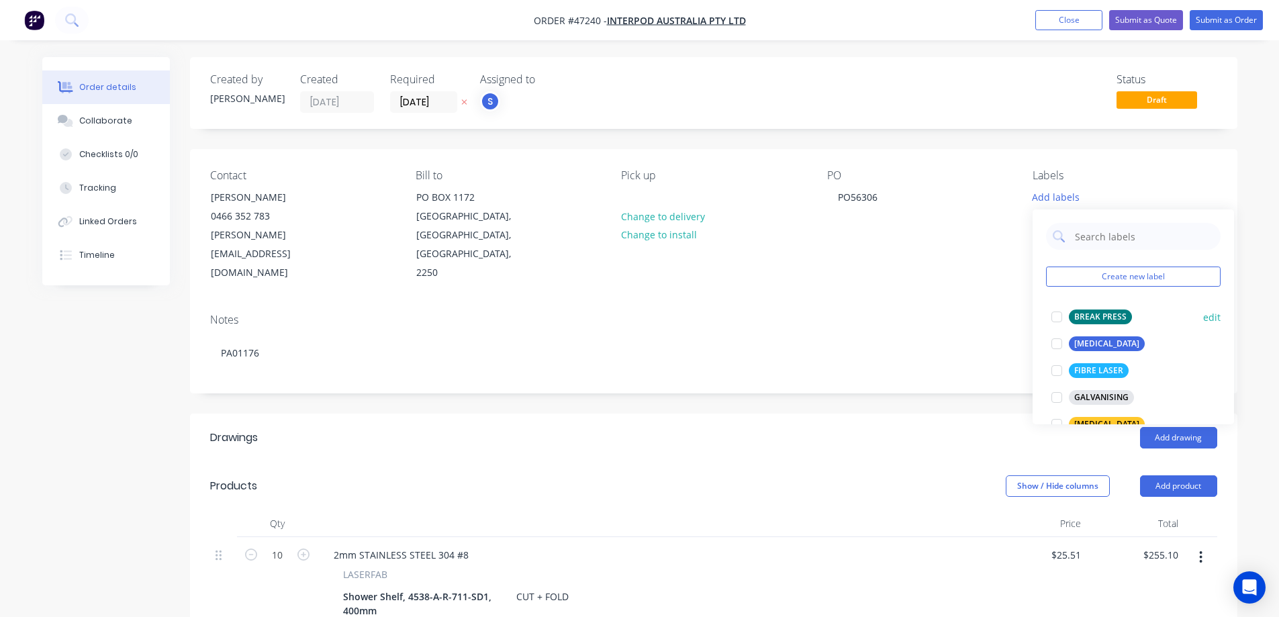
click at [1063, 314] on div at bounding box center [1056, 316] width 27 height 27
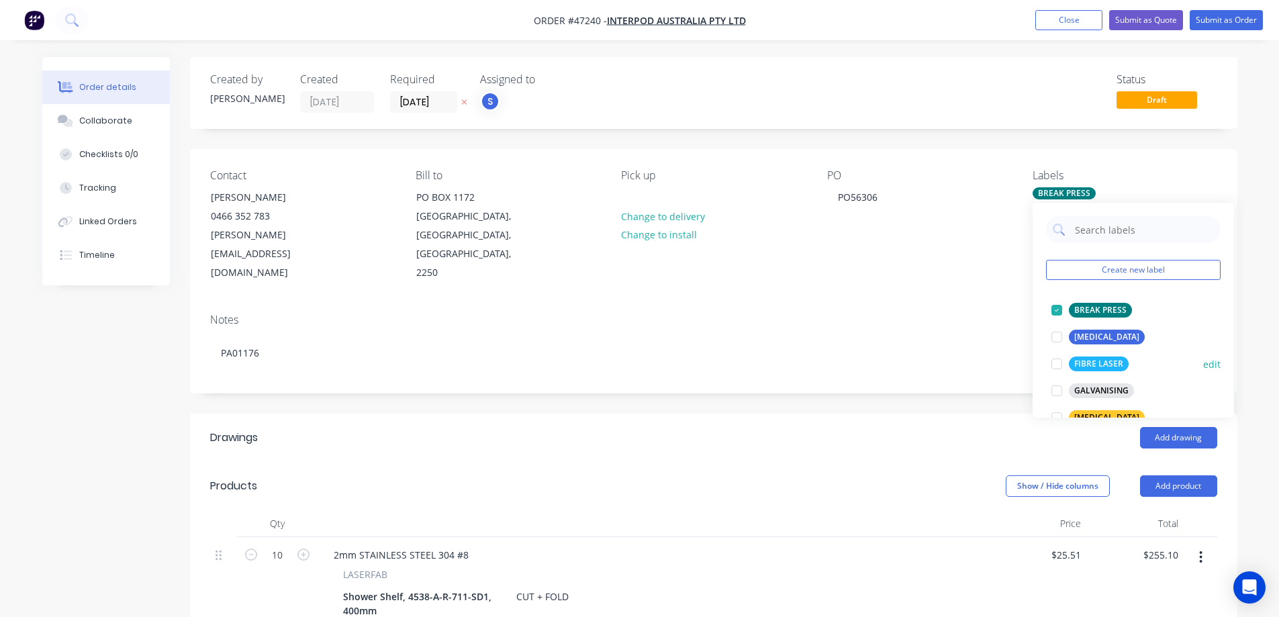
click at [1063, 364] on div at bounding box center [1056, 363] width 27 height 27
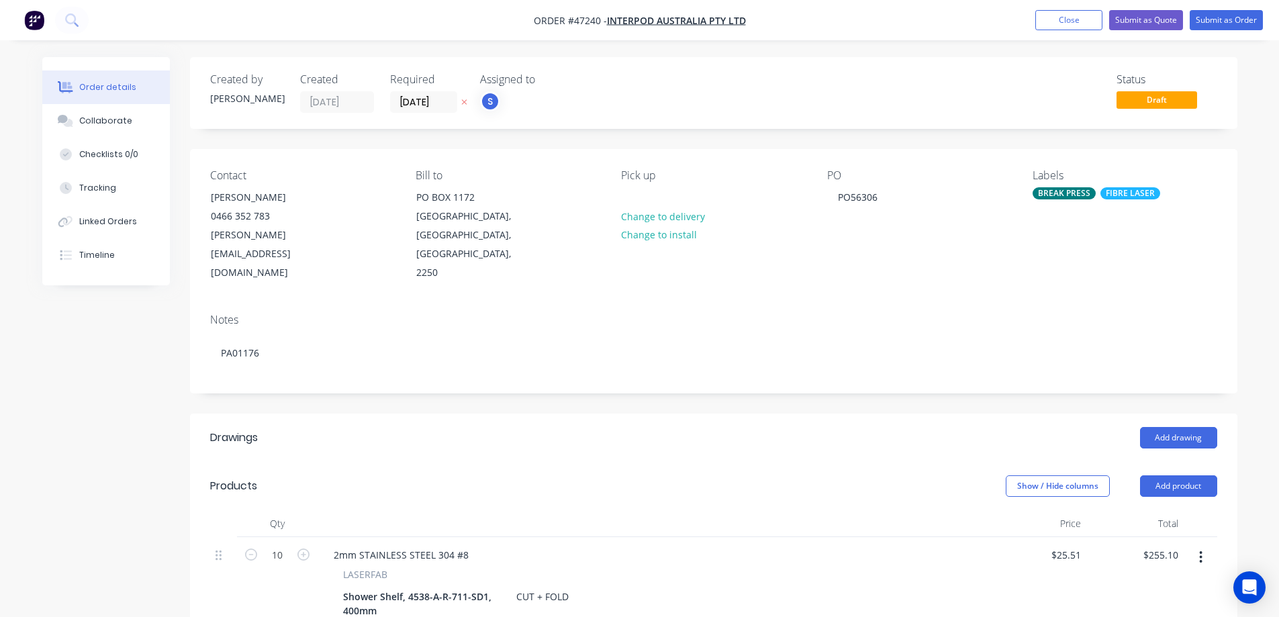
click at [959, 121] on div "Created by Stuart Created 26/08/25 Required 09/09/25 Assigned to S Status Draft" at bounding box center [713, 93] width 1047 height 72
click at [1215, 17] on button "Submit as Order" at bounding box center [1226, 20] width 73 height 20
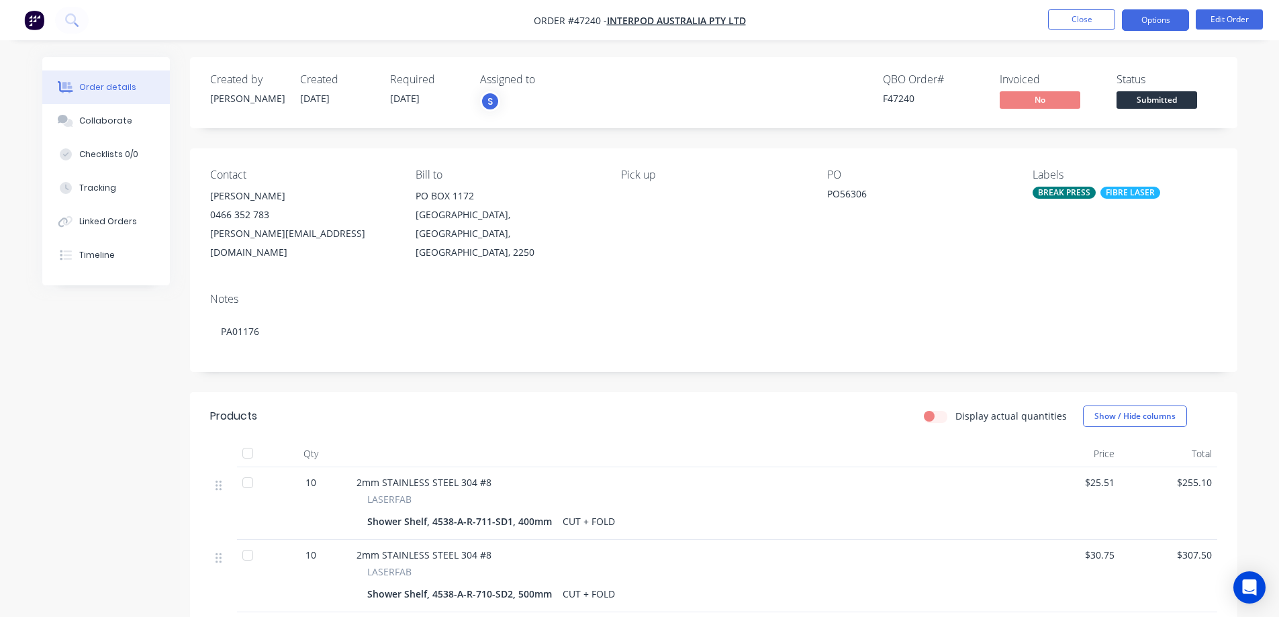
click at [1145, 16] on button "Options" at bounding box center [1155, 19] width 67 height 21
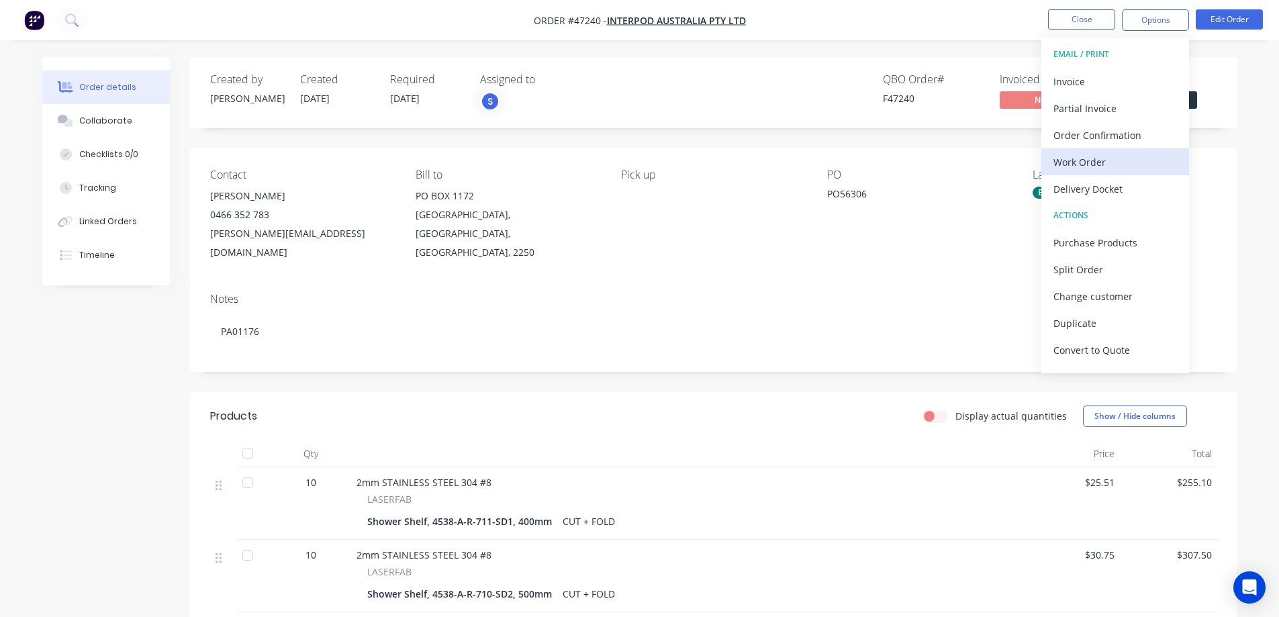
click at [1083, 160] on div "Work Order" at bounding box center [1115, 161] width 124 height 19
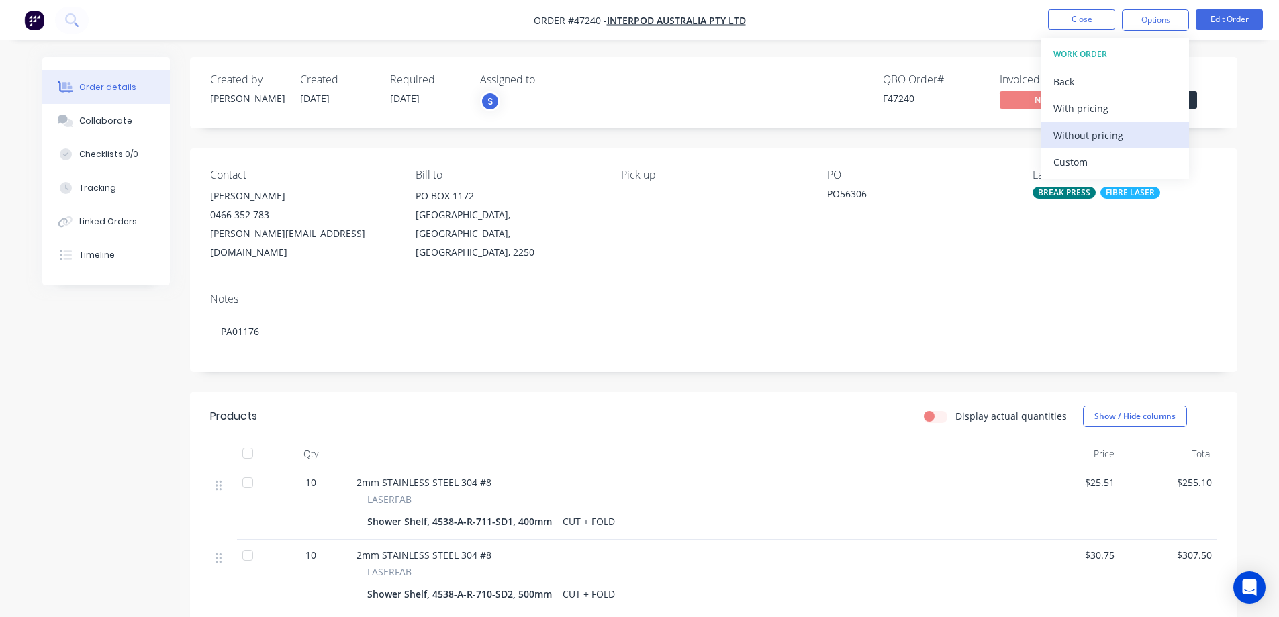
click at [1092, 128] on div "Without pricing" at bounding box center [1115, 135] width 124 height 19
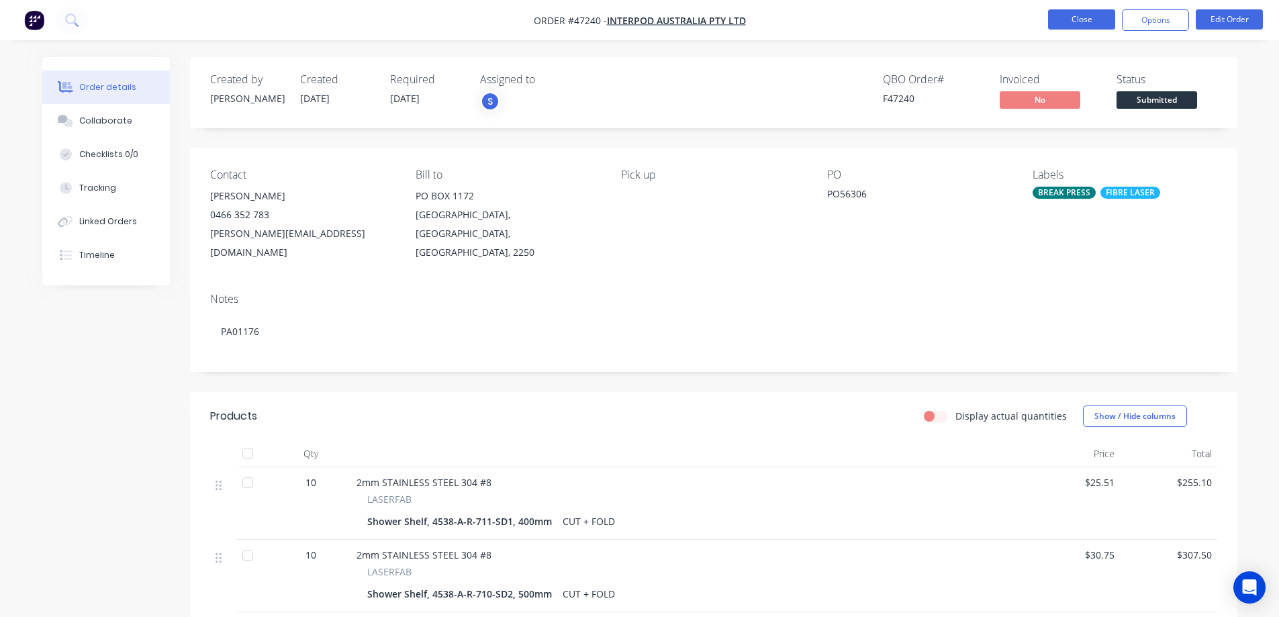
click at [1092, 27] on button "Close" at bounding box center [1081, 19] width 67 height 20
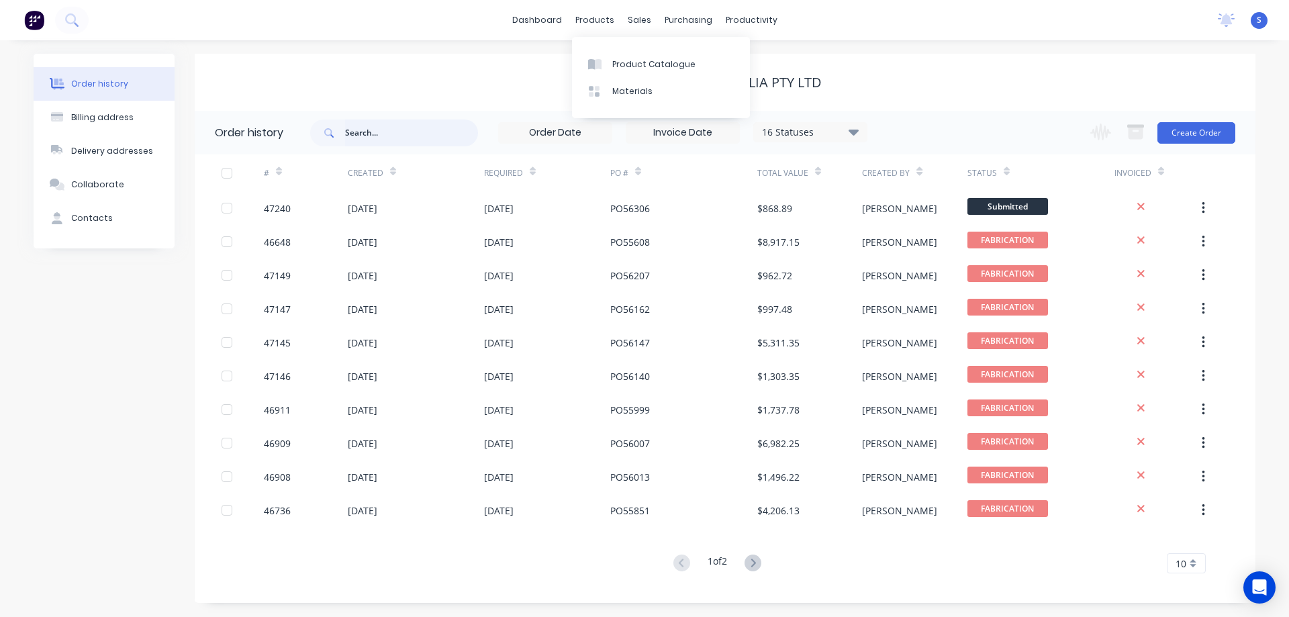
click at [414, 135] on input "text" at bounding box center [411, 132] width 133 height 27
paste input "PA01140"
type input "PA01140"
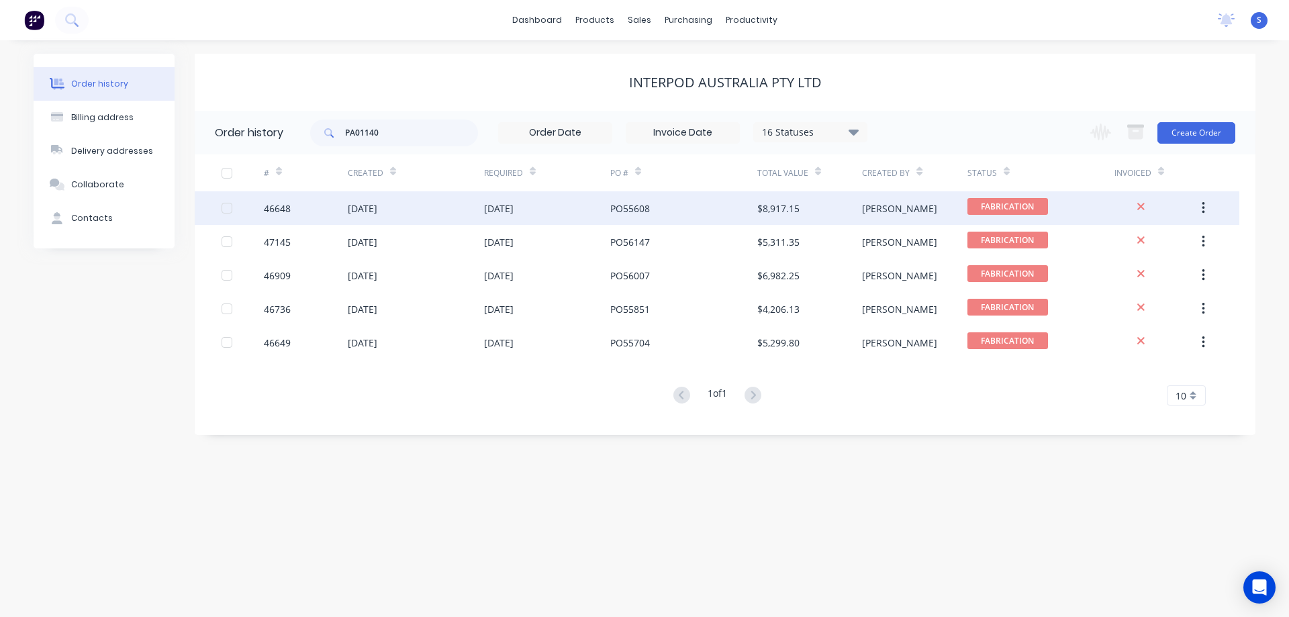
click at [683, 207] on div "PO55608" at bounding box center [683, 208] width 147 height 34
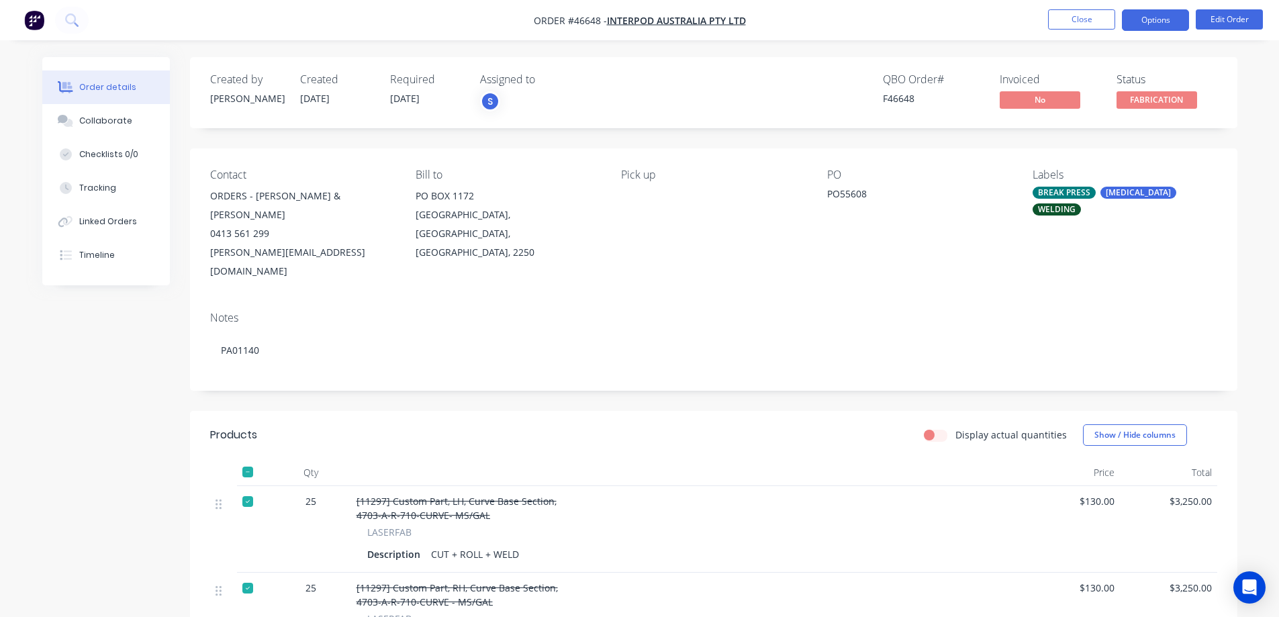
click at [1160, 18] on button "Options" at bounding box center [1155, 19] width 67 height 21
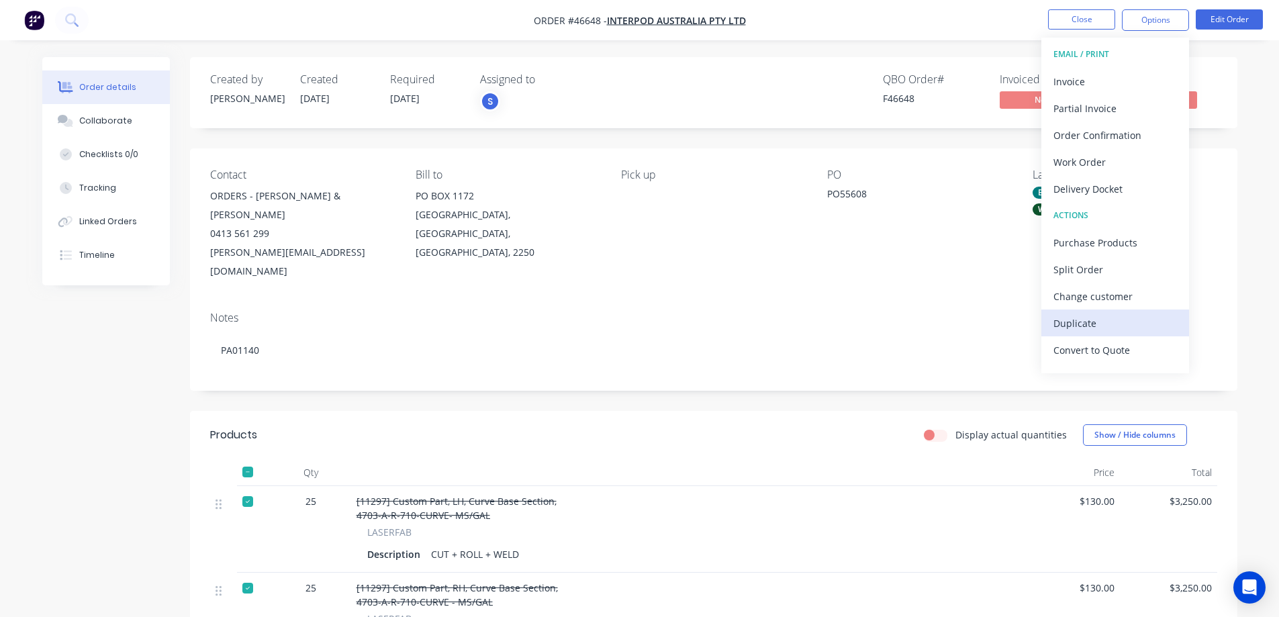
click at [1090, 320] on div "Duplicate" at bounding box center [1115, 323] width 124 height 19
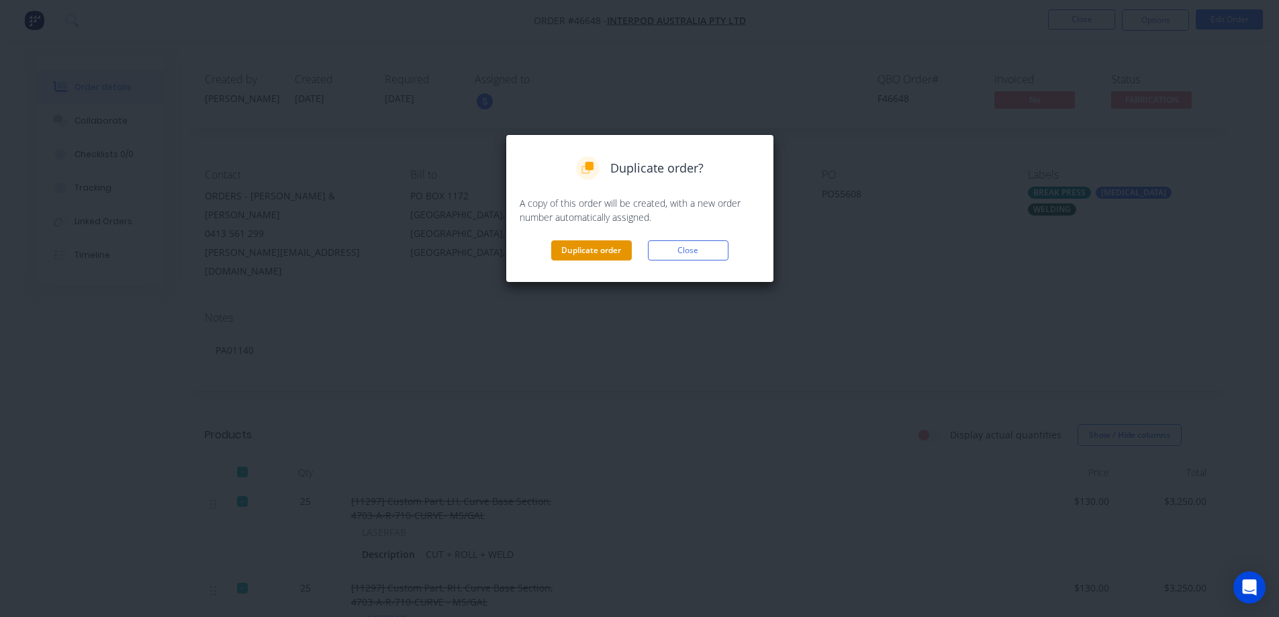
click at [597, 252] on button "Duplicate order" at bounding box center [591, 250] width 81 height 20
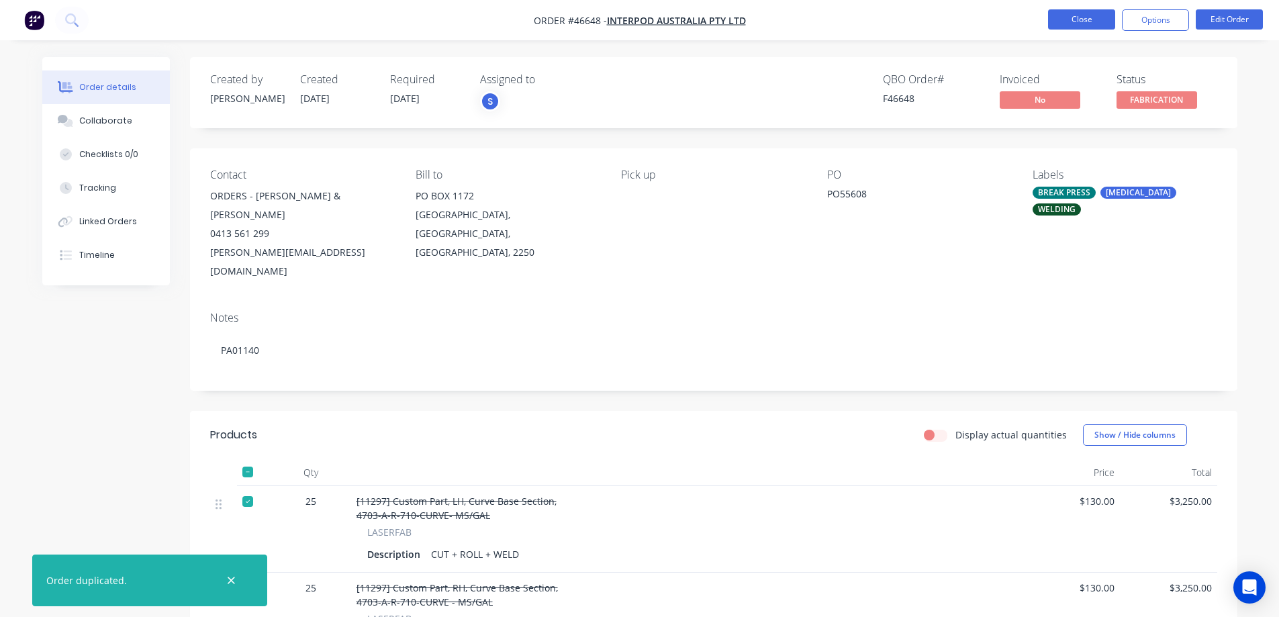
click at [1099, 18] on button "Close" at bounding box center [1081, 19] width 67 height 20
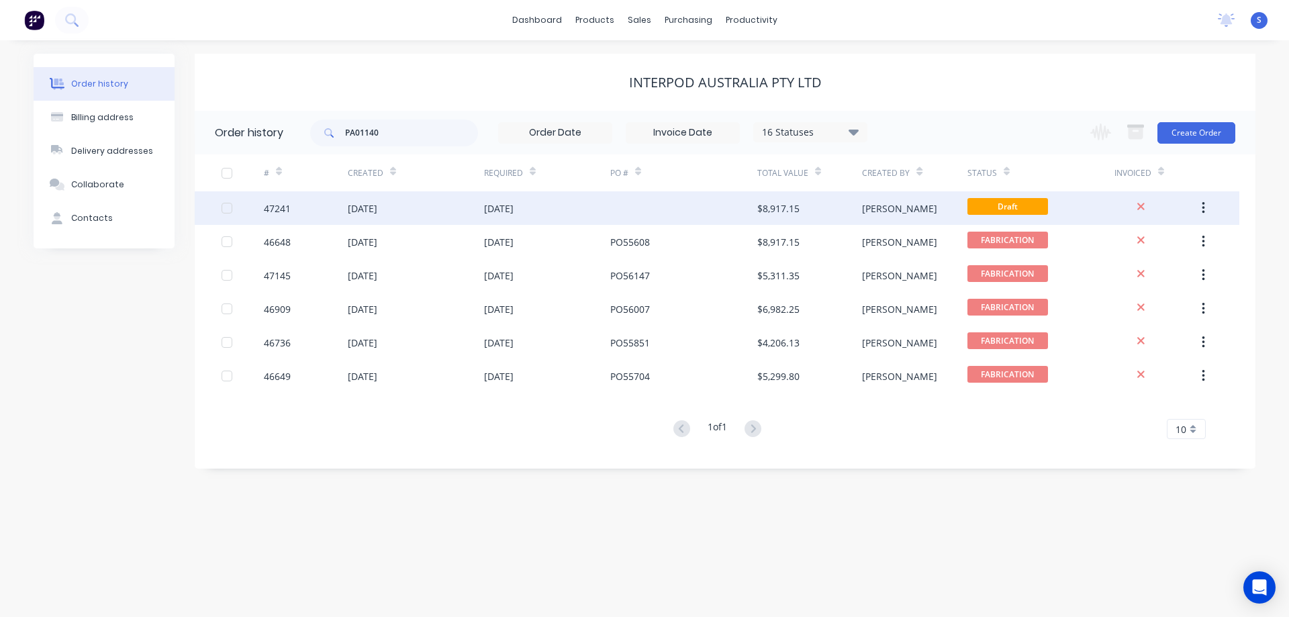
click at [419, 209] on div "[DATE]" at bounding box center [416, 208] width 136 height 34
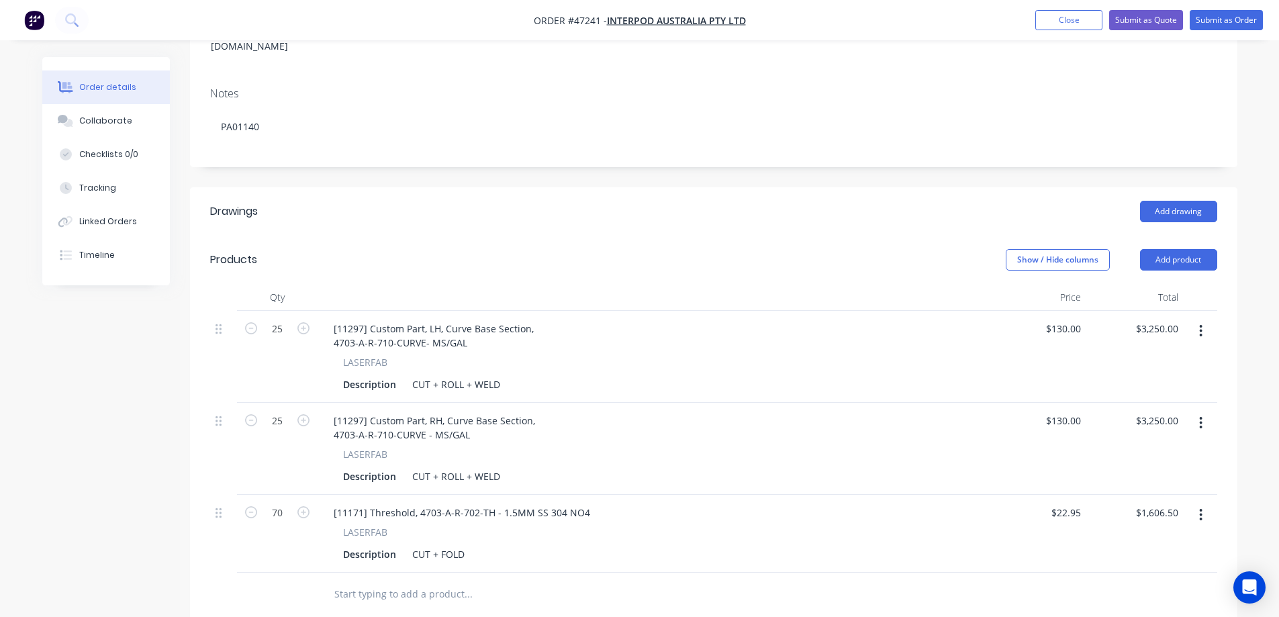
scroll to position [336, 0]
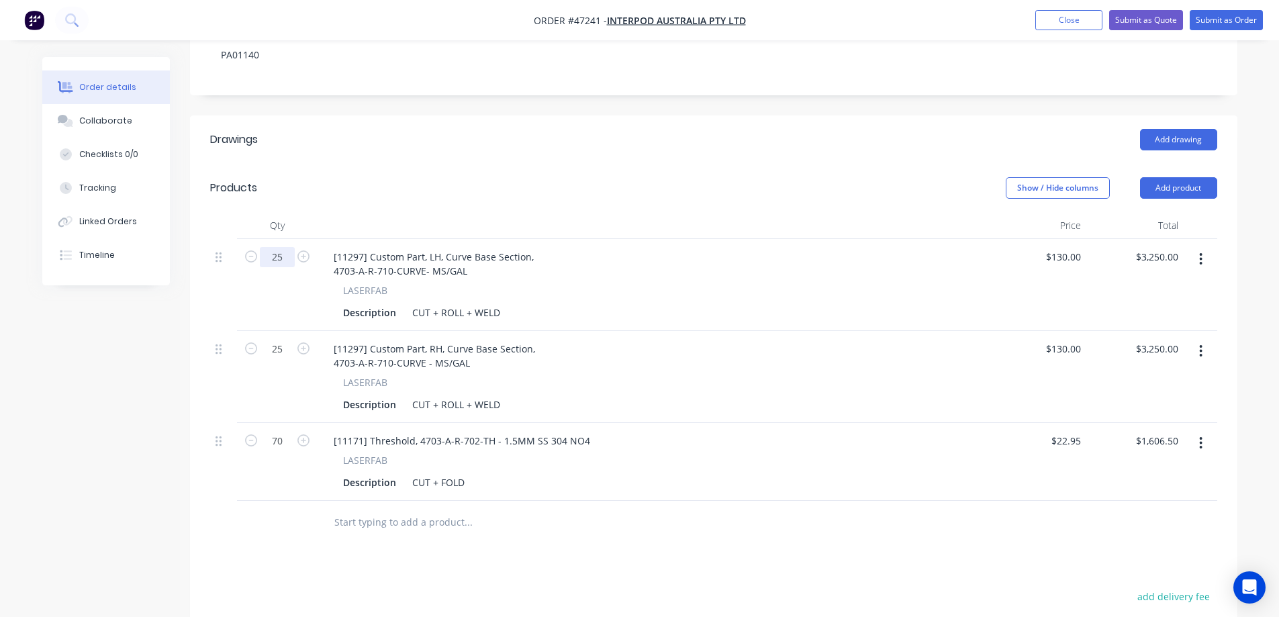
click at [280, 247] on input "25" at bounding box center [277, 257] width 35 height 20
type input "10"
type input "$1,300.00"
click at [274, 331] on div "25" at bounding box center [277, 377] width 81 height 92
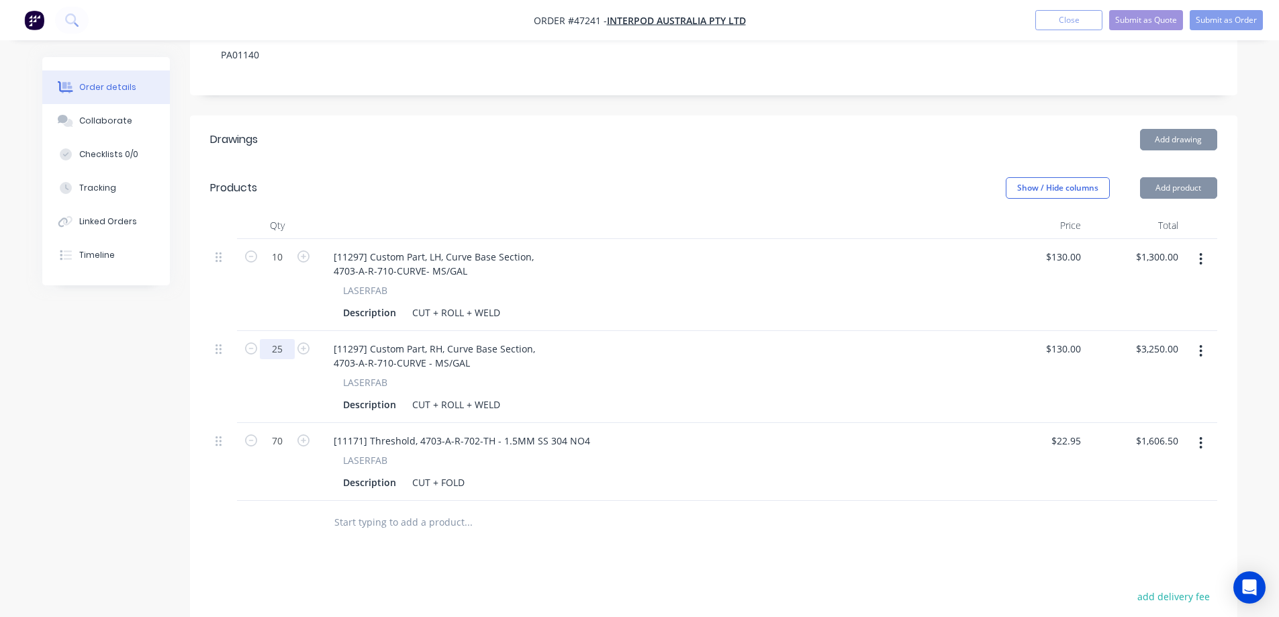
click at [274, 267] on input "25" at bounding box center [277, 257] width 35 height 20
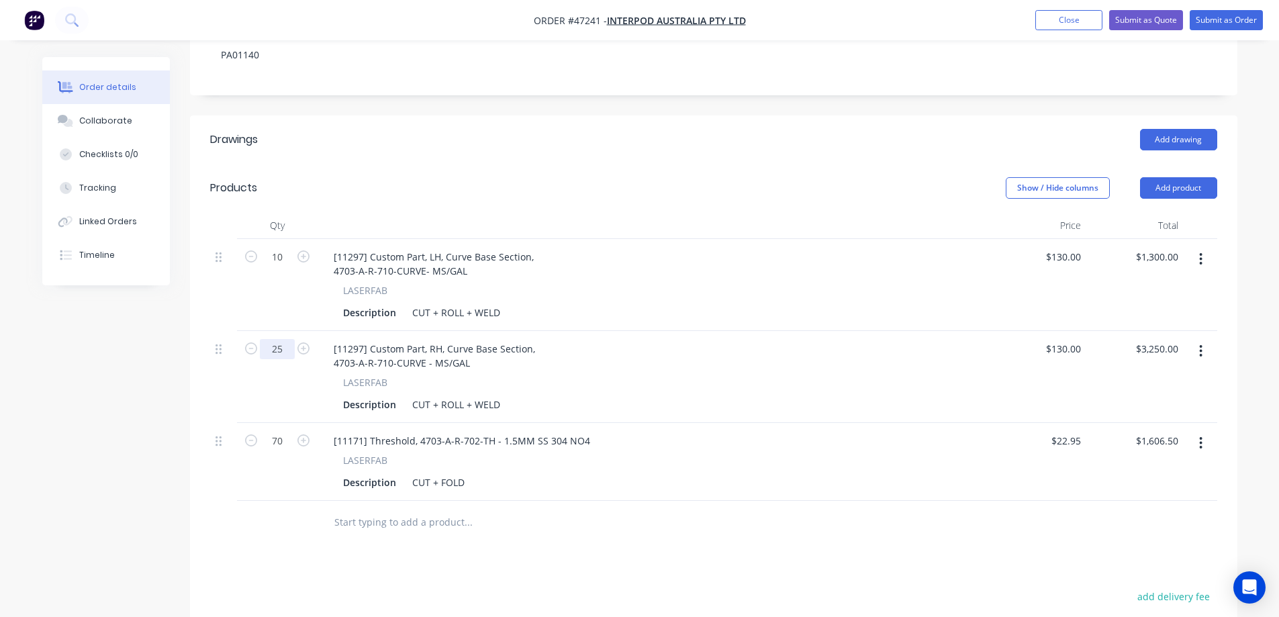
click at [274, 267] on input "25" at bounding box center [277, 257] width 35 height 20
click at [274, 267] on input "1025" at bounding box center [277, 257] width 35 height 20
type input "10"
type input "$1,300.00"
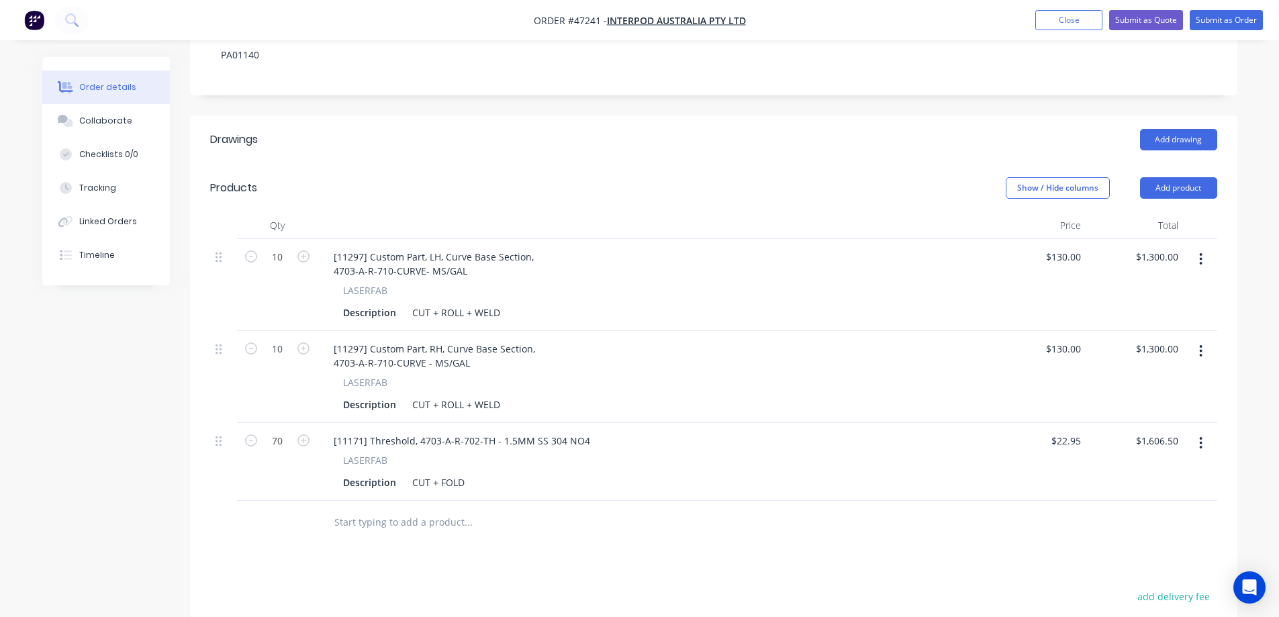
click at [273, 423] on div "70" at bounding box center [277, 462] width 81 height 78
click at [281, 267] on input "70" at bounding box center [277, 257] width 35 height 20
type input "35"
type input "$803.25"
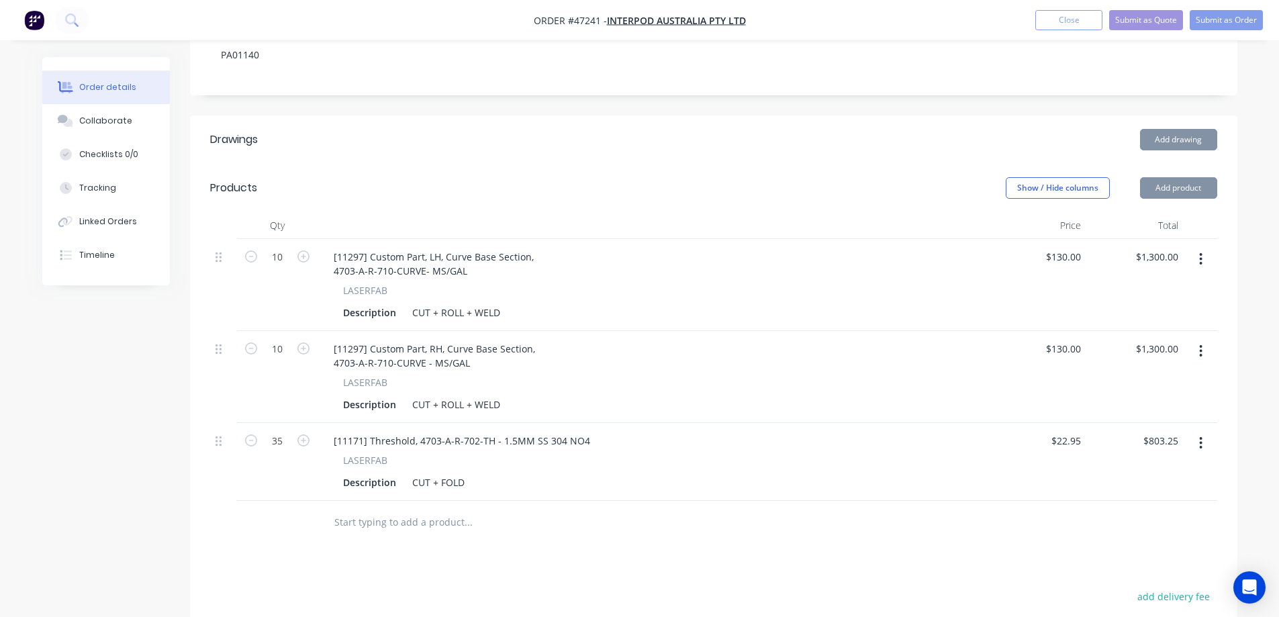
click at [173, 411] on div "Created by Stuart Created 26/08/25 Required 26/08/25 Assigned to Add team membe…" at bounding box center [639, 289] width 1195 height 1136
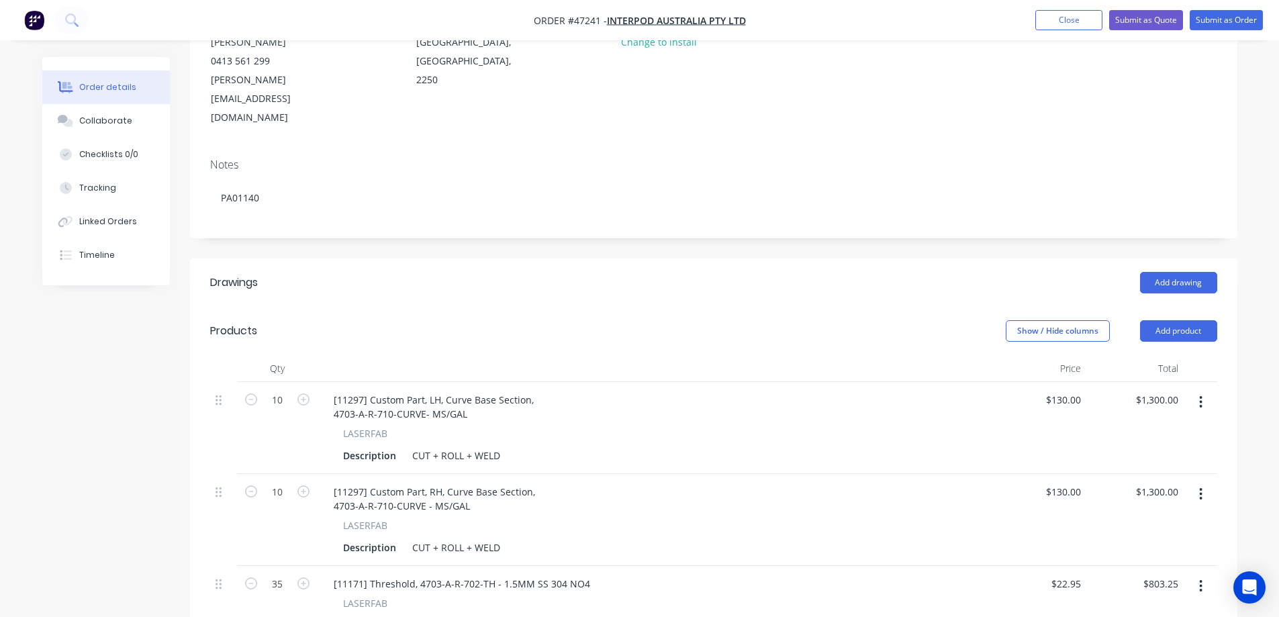
scroll to position [50, 0]
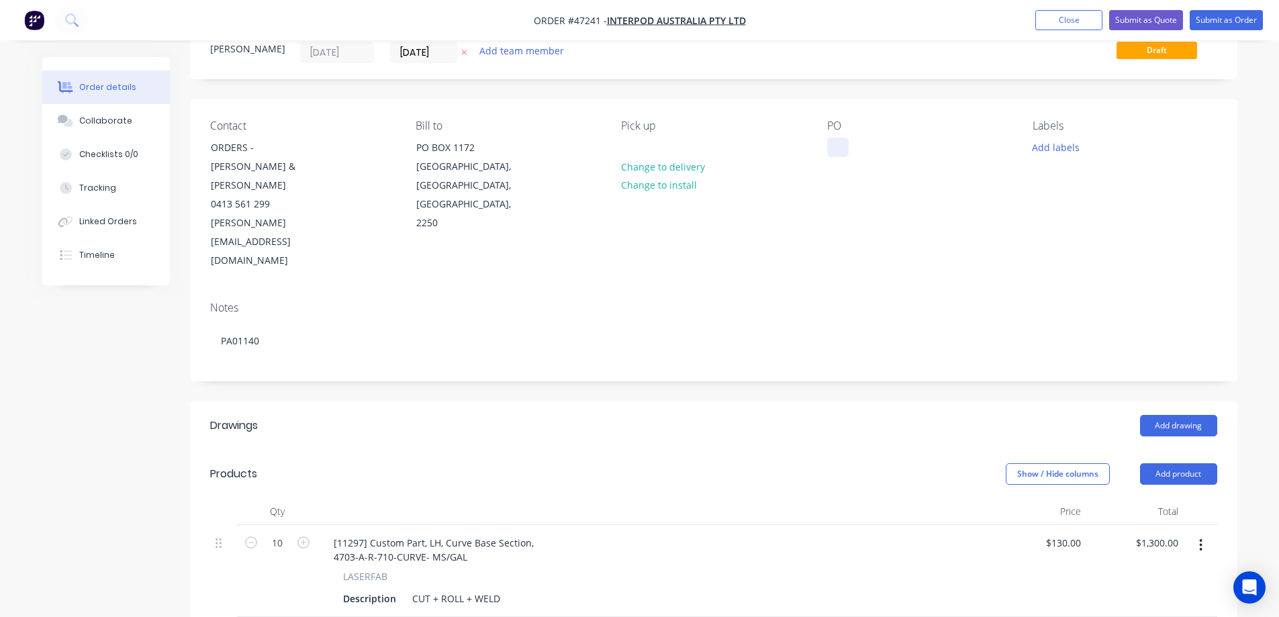
click at [839, 147] on div at bounding box center [837, 147] width 21 height 19
paste div
click at [479, 50] on button "Add team member" at bounding box center [521, 51] width 99 height 18
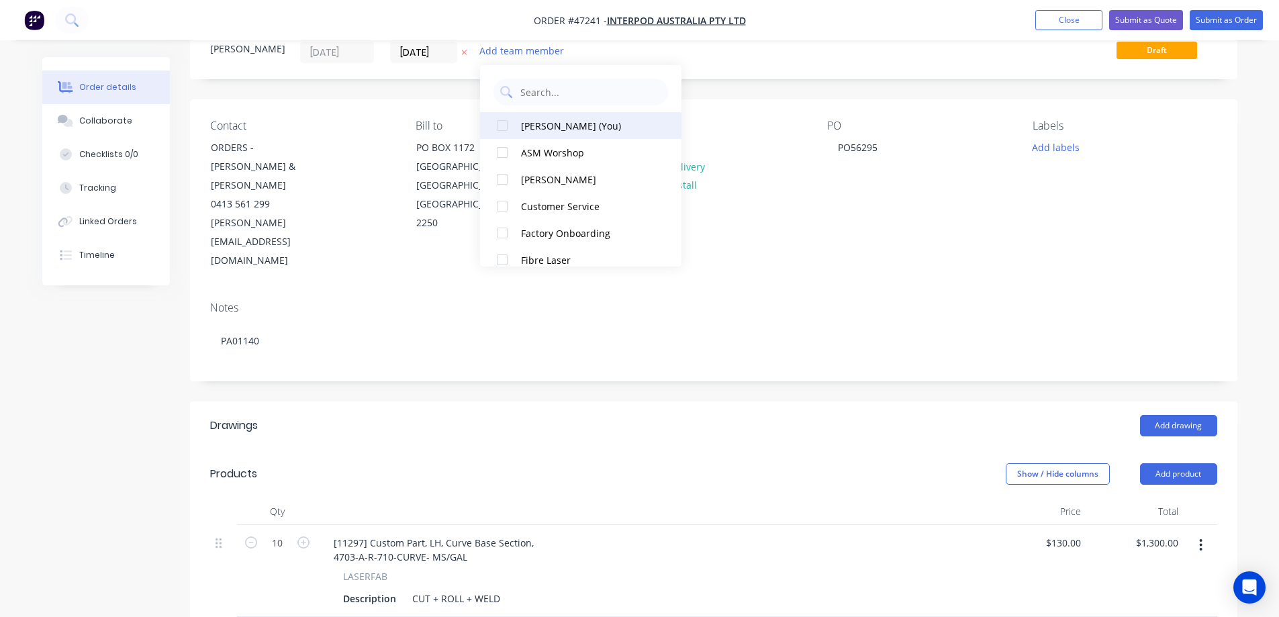
click at [510, 136] on div at bounding box center [502, 125] width 27 height 27
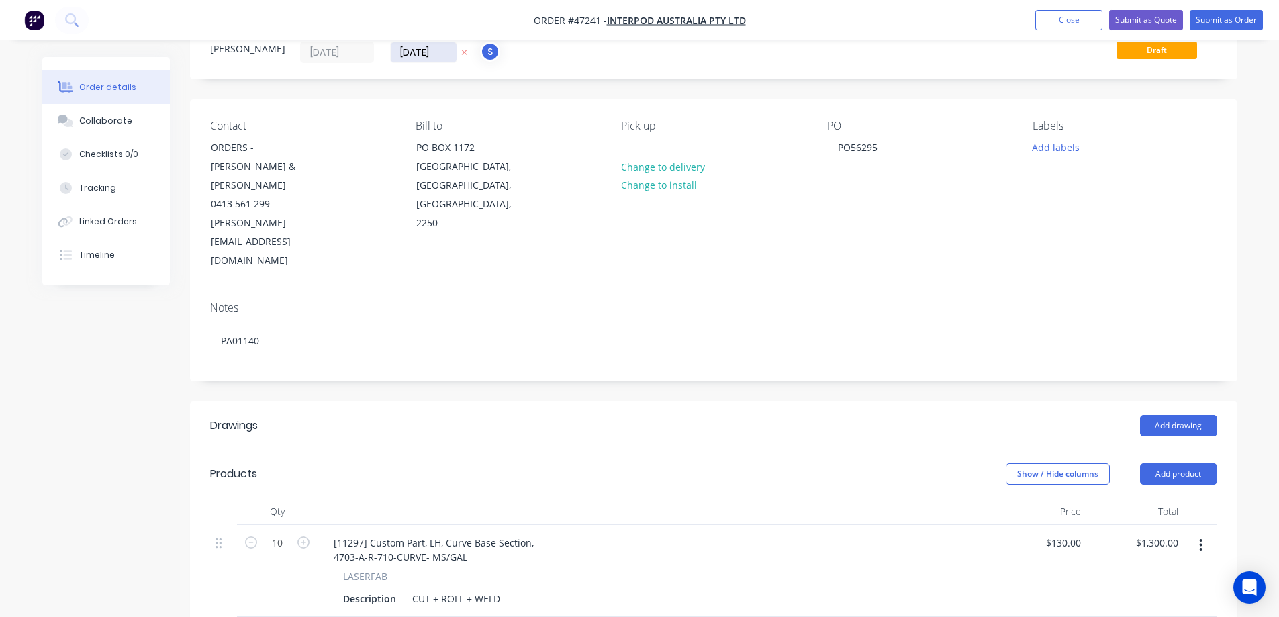
click at [440, 49] on input "26/08/25" at bounding box center [424, 52] width 66 height 20
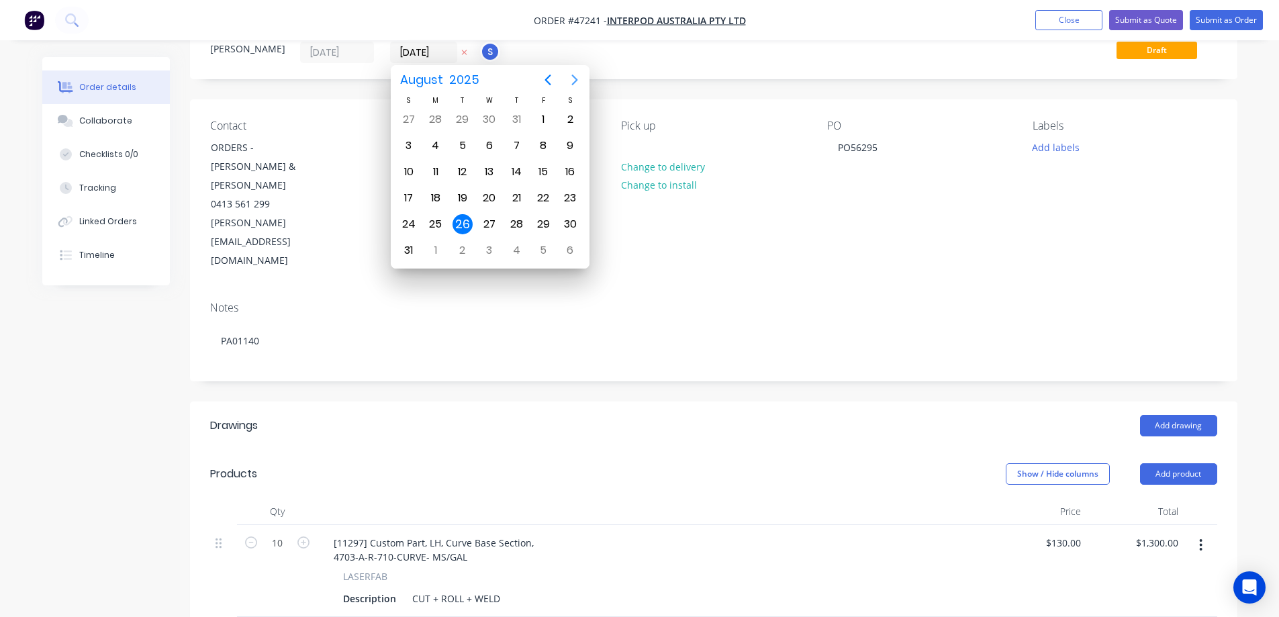
click at [574, 78] on icon "Next page" at bounding box center [574, 80] width 6 height 11
click at [461, 173] on div "16" at bounding box center [462, 172] width 20 height 20
type input "16/09/25"
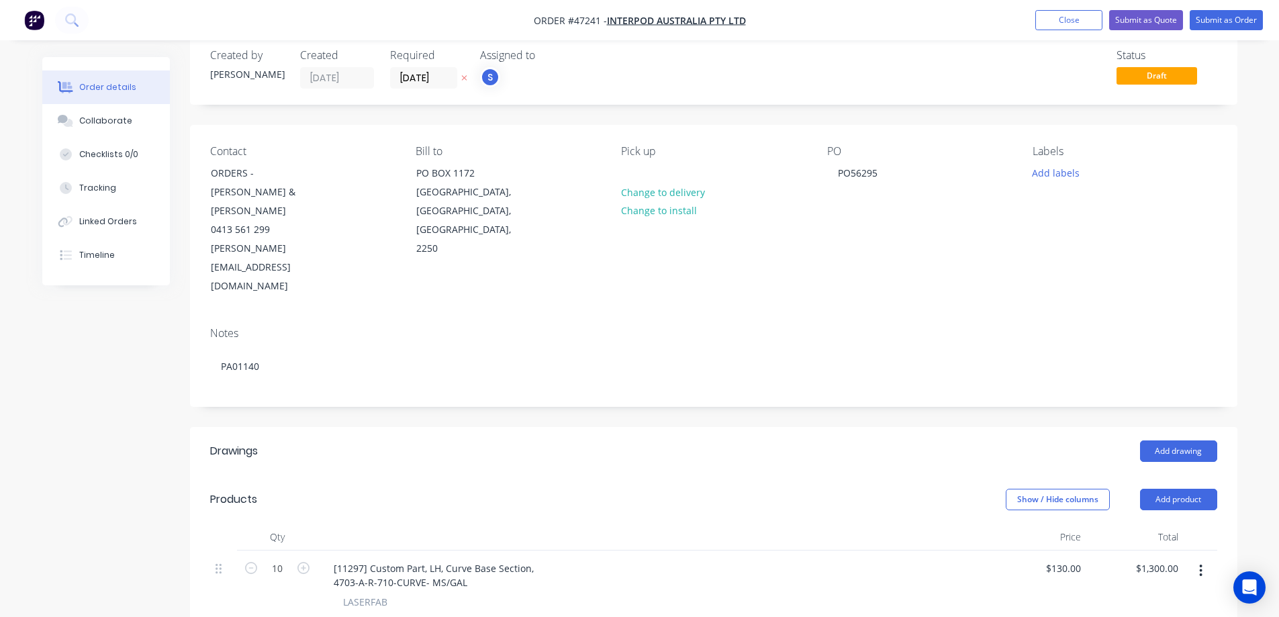
scroll to position [0, 0]
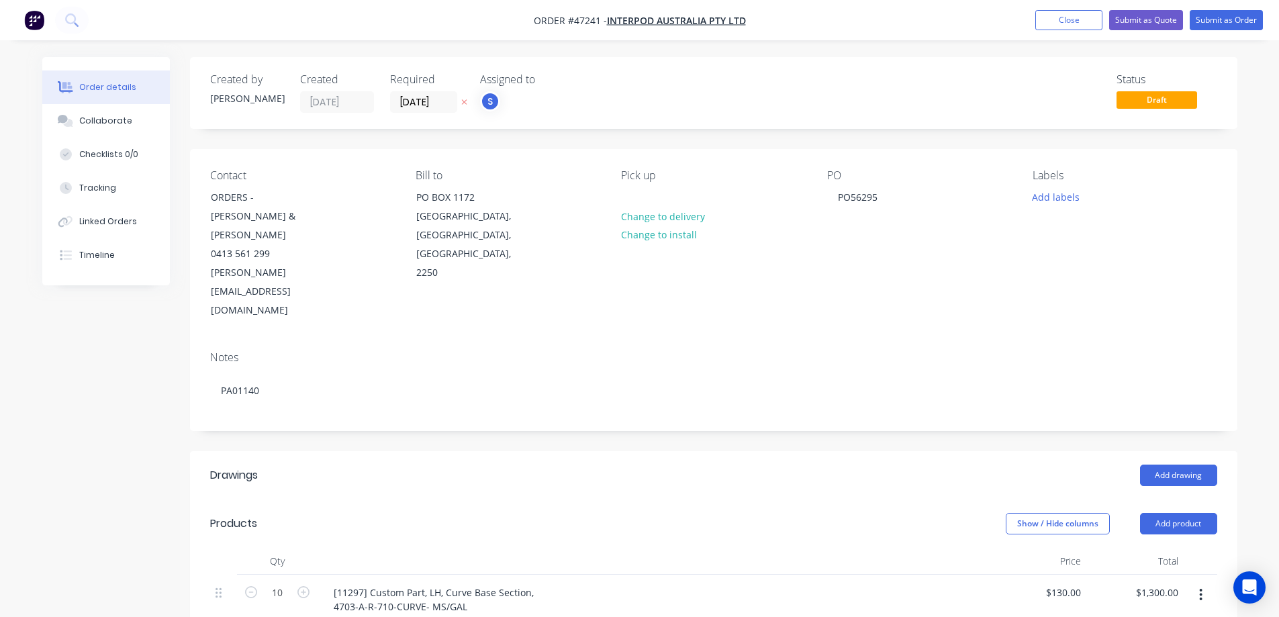
click at [755, 142] on div "Created by Stuart Created 26/08/25 Required 16/09/25 Assigned to S Status Draft…" at bounding box center [713, 615] width 1047 height 1116
click at [1055, 187] on div "Labels Add labels" at bounding box center [1125, 244] width 184 height 151
click at [1053, 192] on button "Add labels" at bounding box center [1056, 196] width 62 height 18
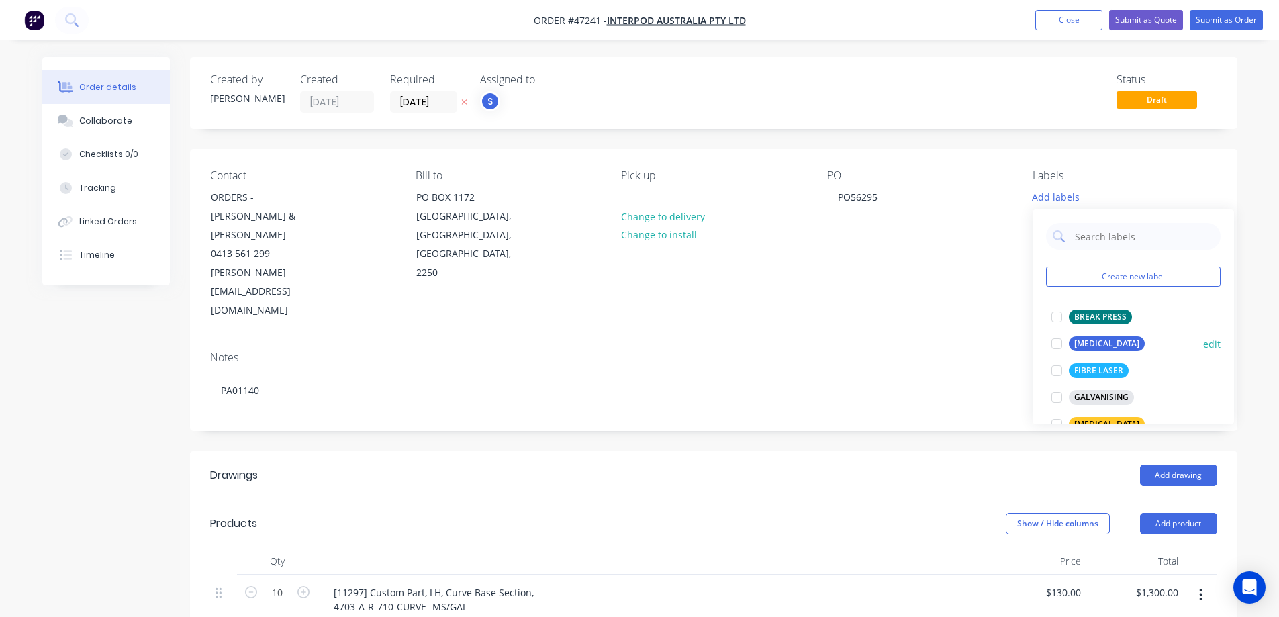
click at [1058, 344] on div at bounding box center [1056, 343] width 27 height 27
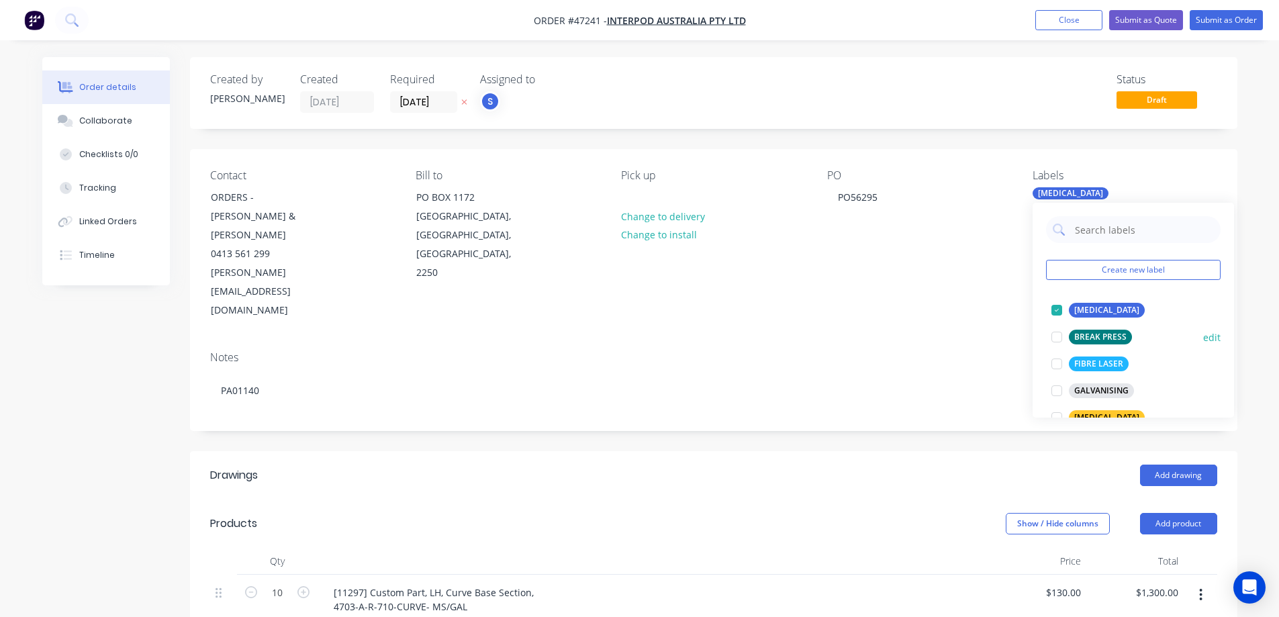
click at [1057, 338] on div at bounding box center [1056, 337] width 27 height 27
click at [1055, 365] on div at bounding box center [1056, 363] width 27 height 27
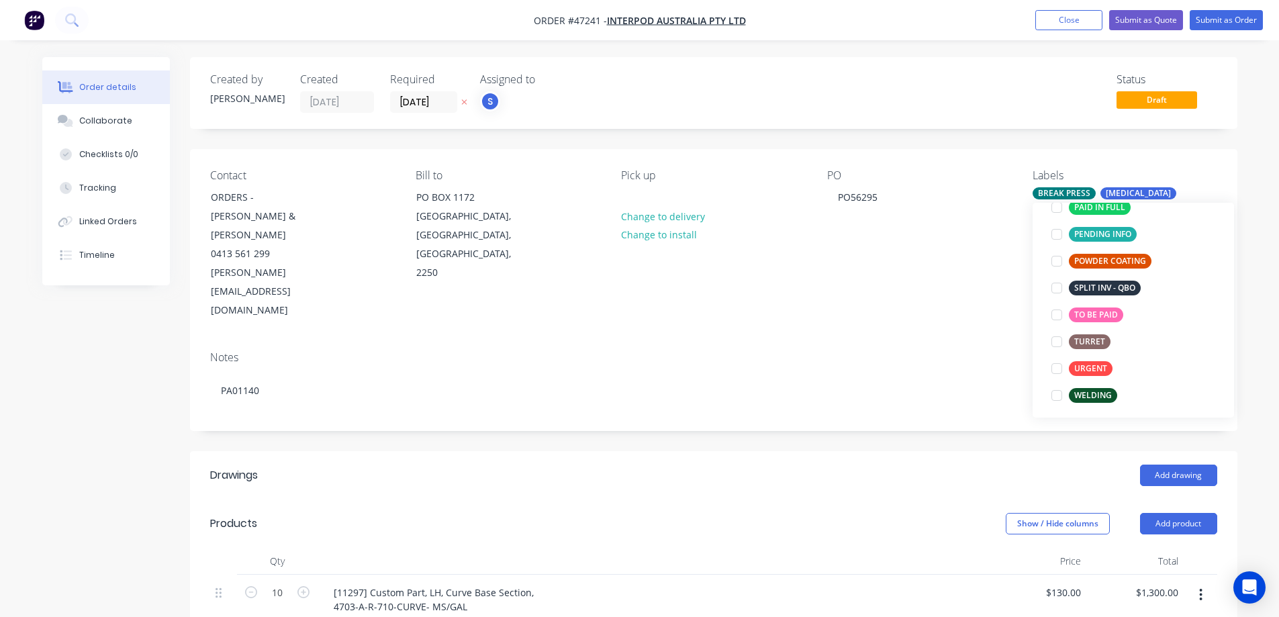
scroll to position [269, 0]
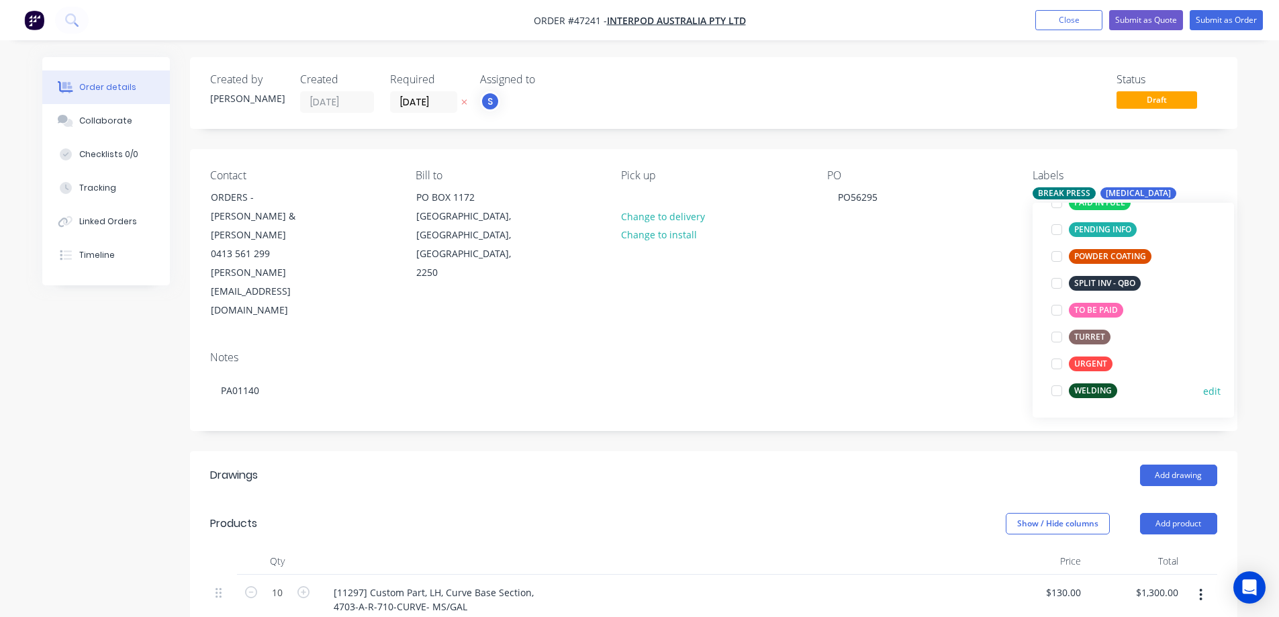
click at [1059, 391] on div at bounding box center [1056, 390] width 27 height 27
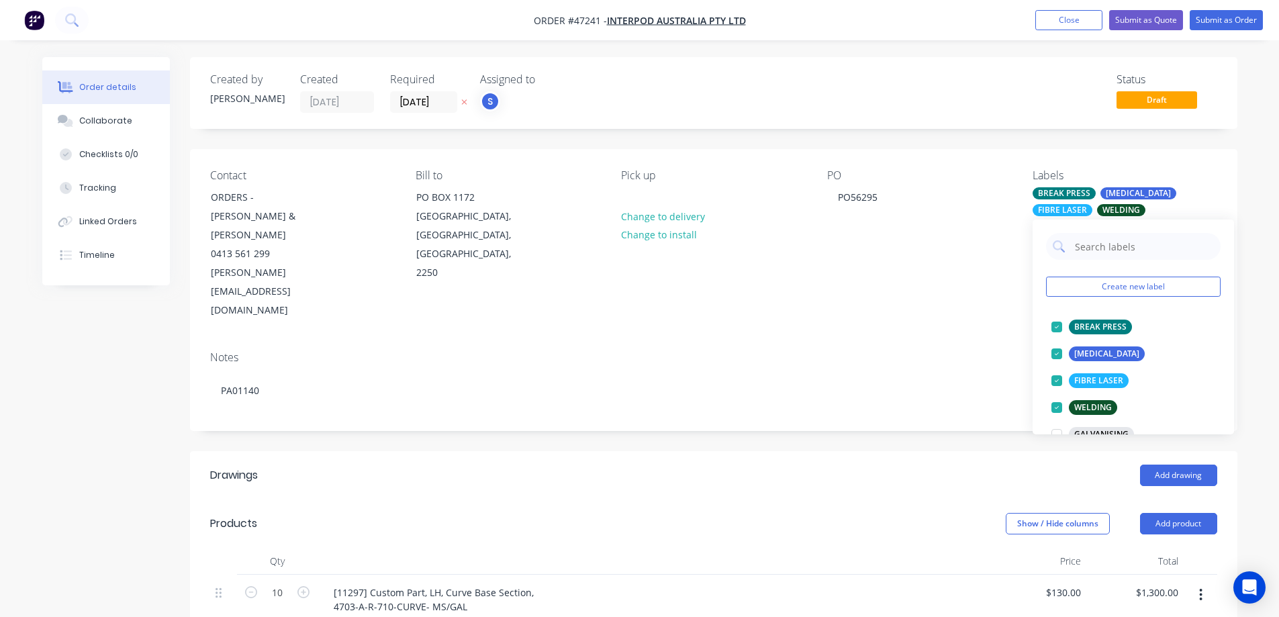
click at [954, 374] on div "Notes PA01140" at bounding box center [713, 385] width 1047 height 90
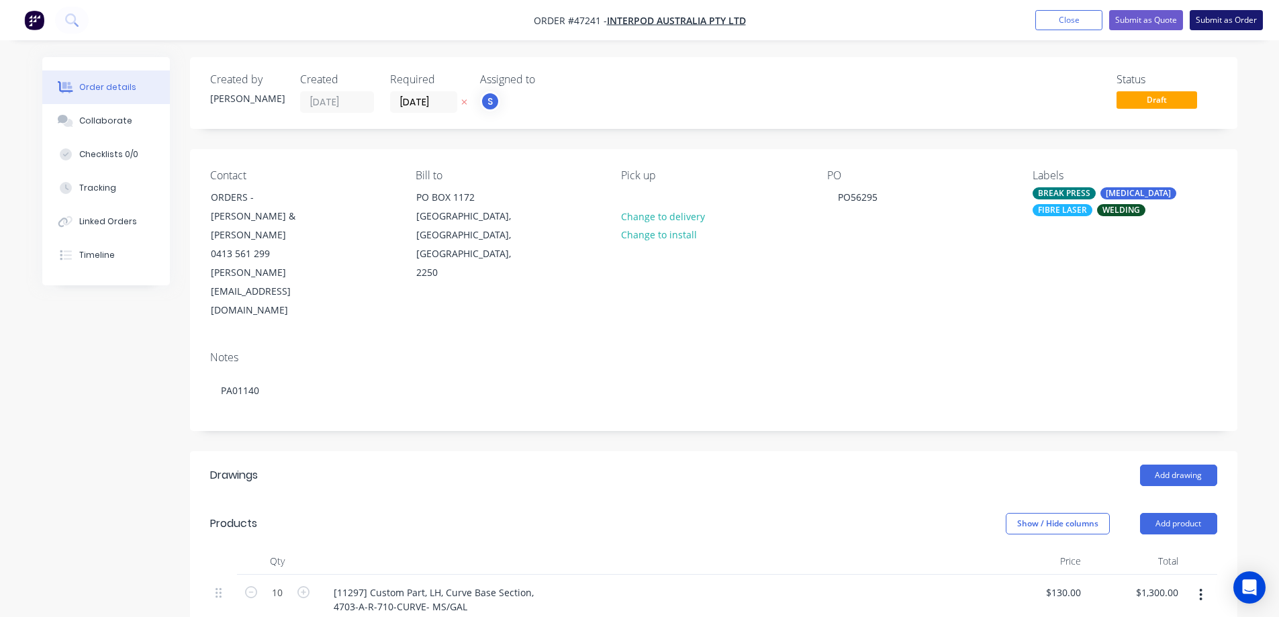
click at [1218, 17] on button "Submit as Order" at bounding box center [1226, 20] width 73 height 20
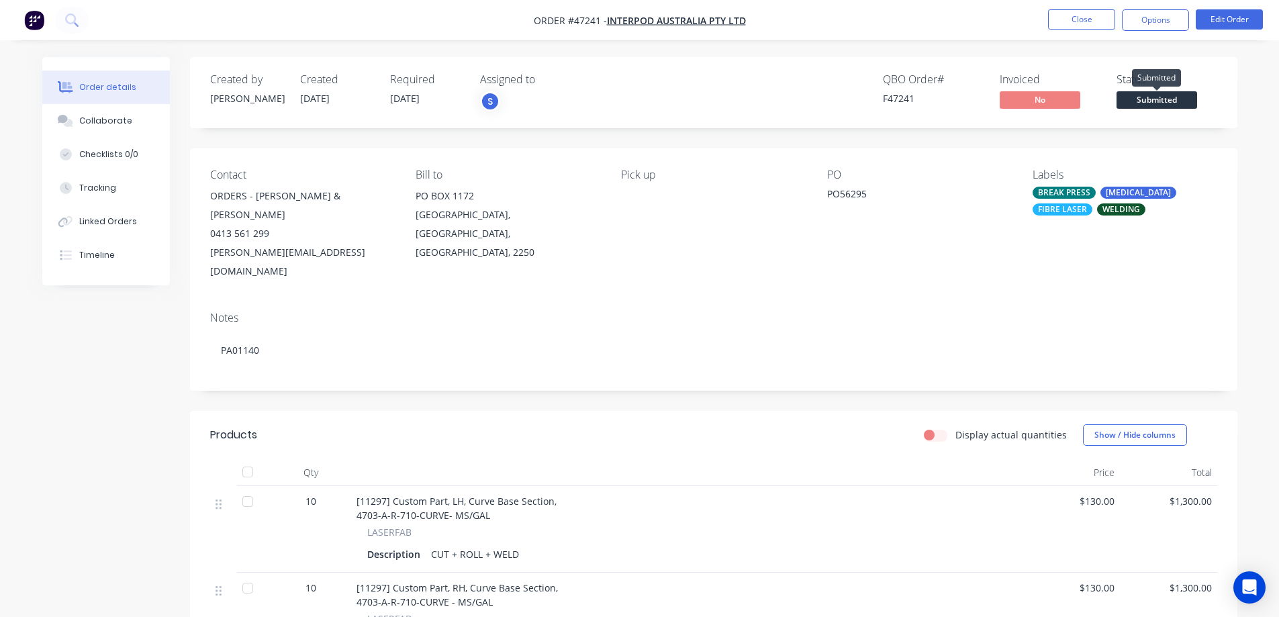
click at [1151, 99] on span "Submitted" at bounding box center [1156, 99] width 81 height 17
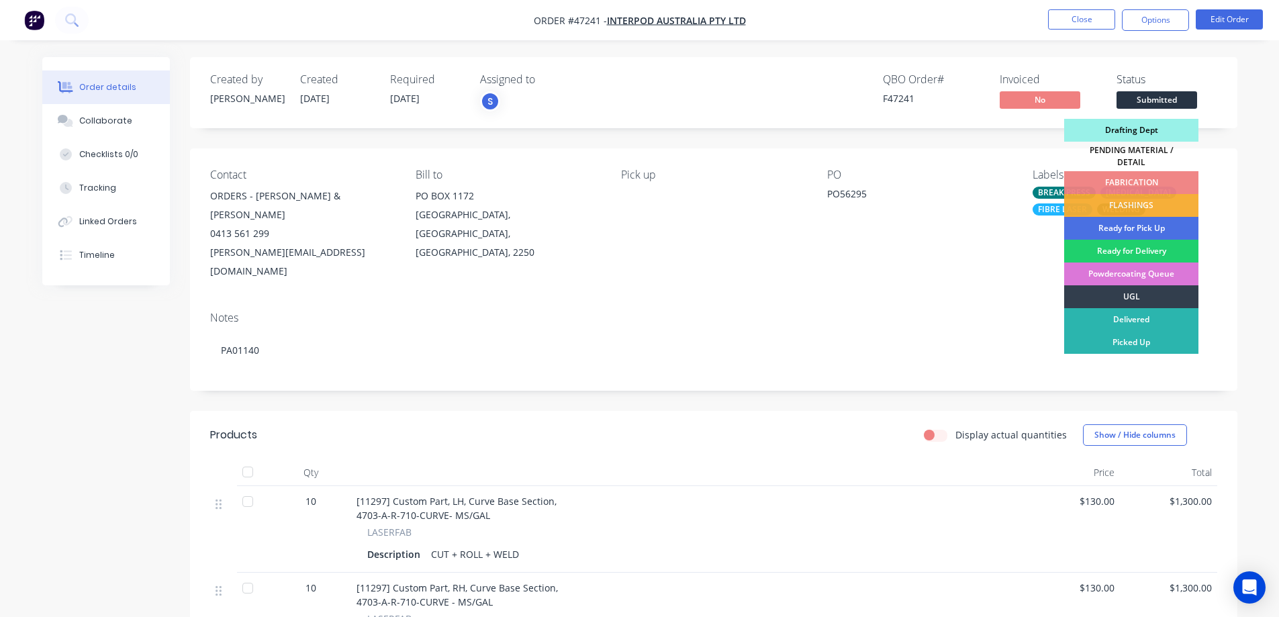
click at [1132, 129] on div "Drafting Dept" at bounding box center [1131, 130] width 134 height 23
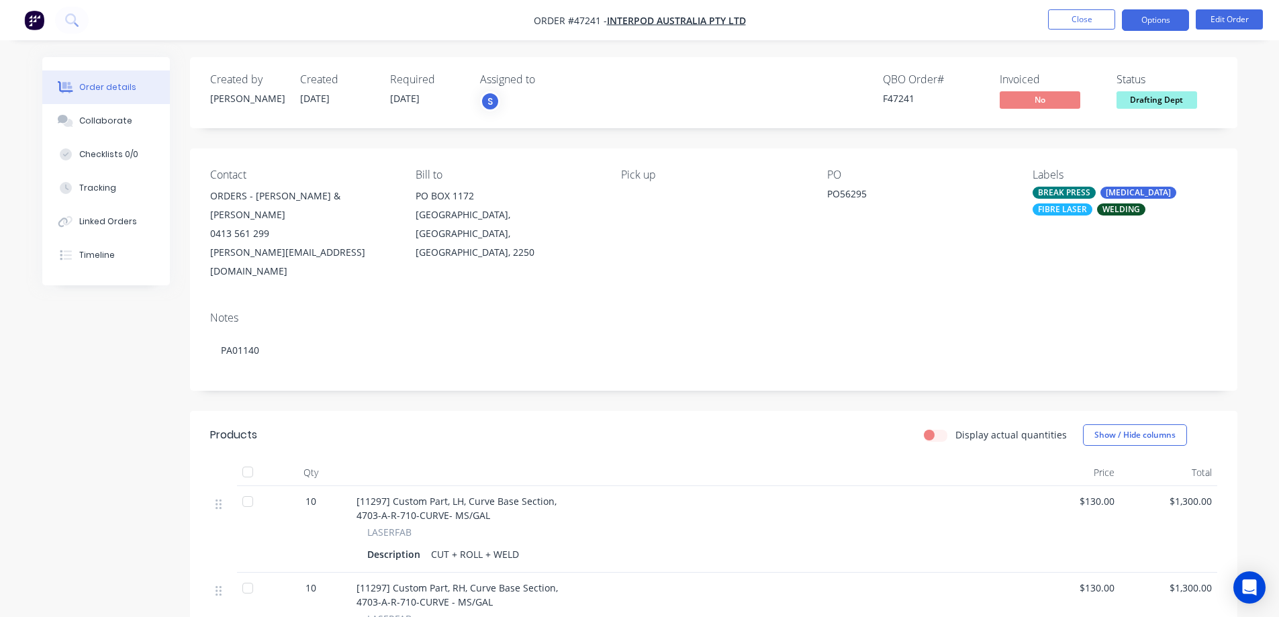
click at [1161, 19] on button "Options" at bounding box center [1155, 19] width 67 height 21
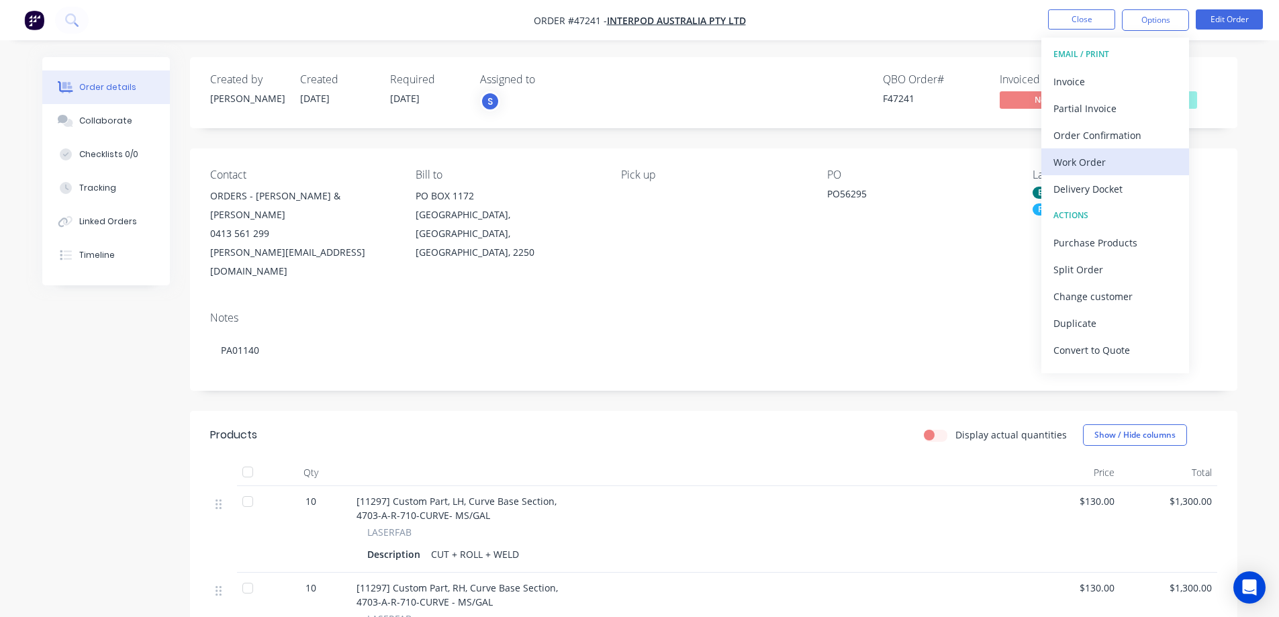
click at [1082, 157] on div "Work Order" at bounding box center [1115, 161] width 124 height 19
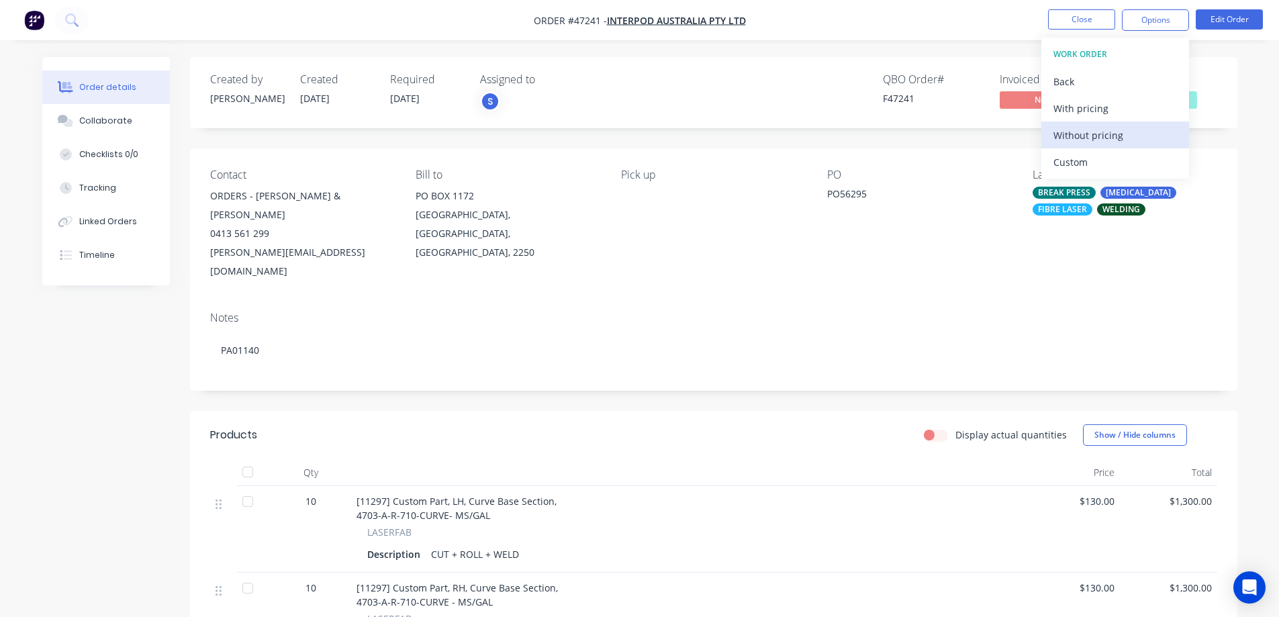
click at [1087, 140] on div "Without pricing" at bounding box center [1115, 135] width 124 height 19
